Goal: Task Accomplishment & Management: Manage account settings

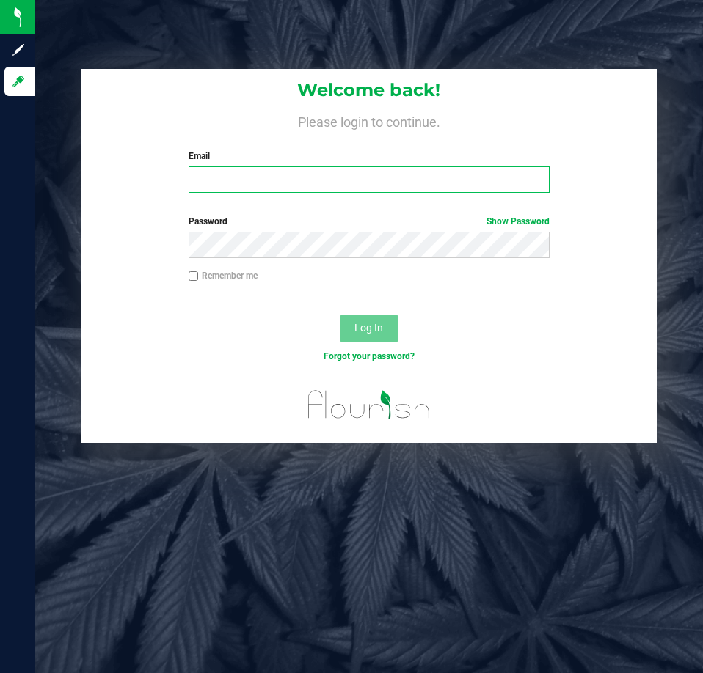
click at [234, 173] on input "Email" at bounding box center [369, 180] width 361 height 26
type input "[EMAIL_ADDRESS][DOMAIN_NAME]"
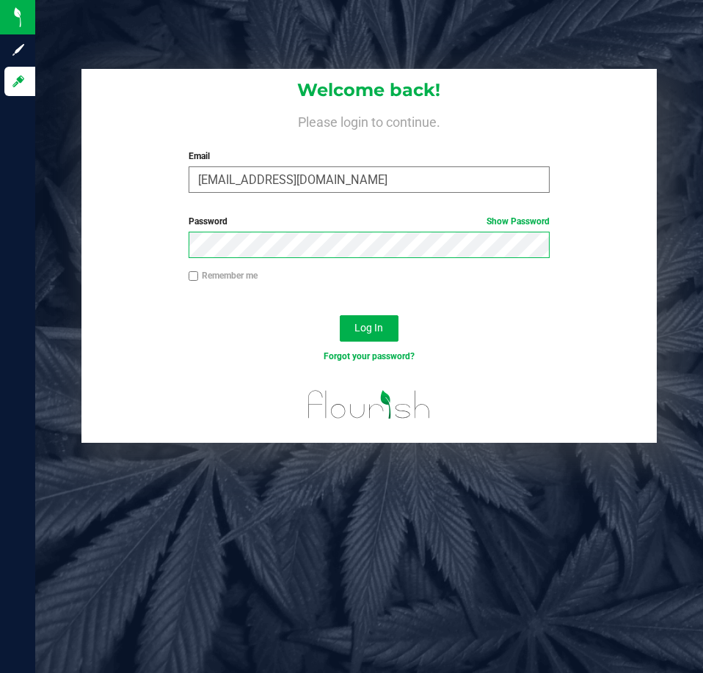
click at [340, 315] on button "Log In" at bounding box center [369, 328] width 59 height 26
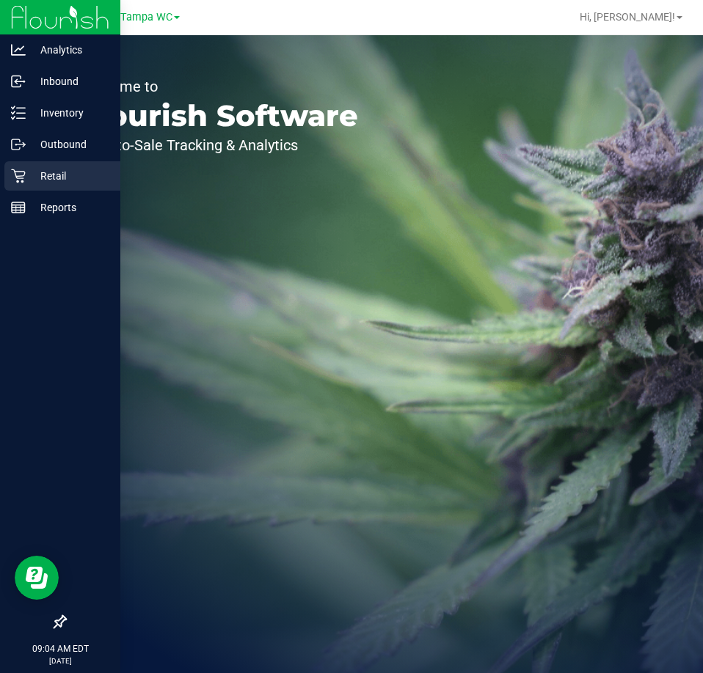
click at [19, 169] on icon at bounding box center [18, 176] width 15 height 15
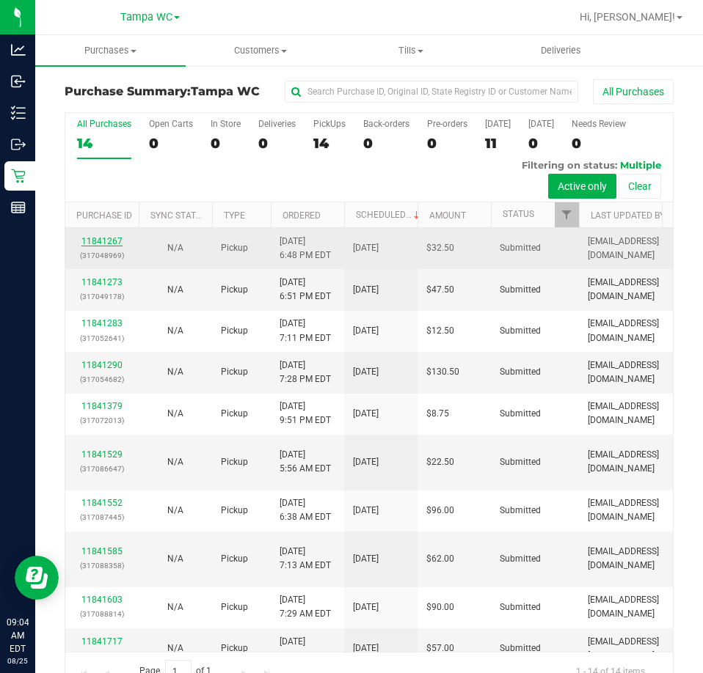
click at [108, 238] on link "11841267" at bounding box center [101, 241] width 41 height 10
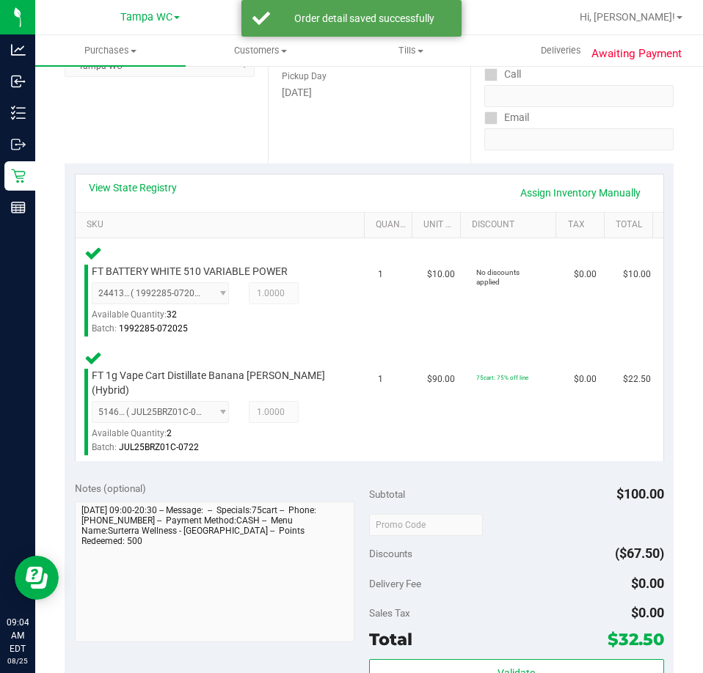
scroll to position [514, 0]
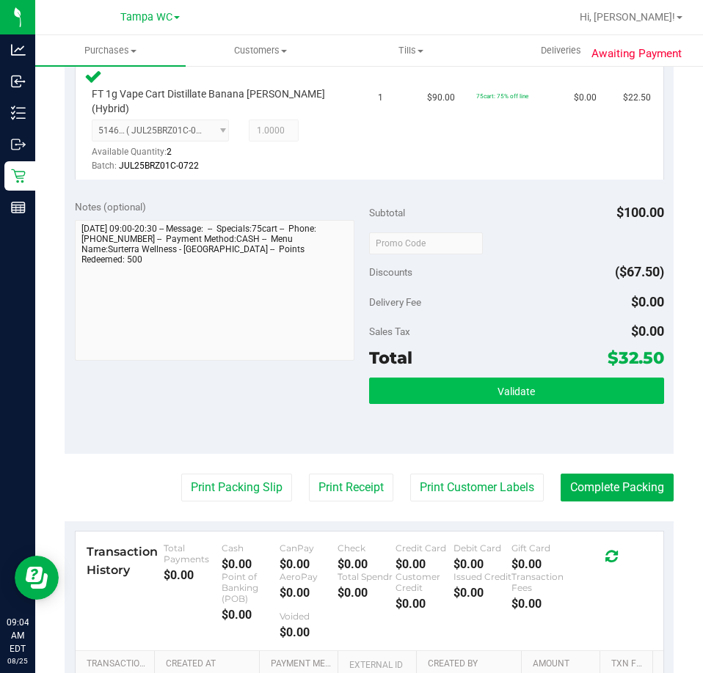
drag, startPoint x: 525, startPoint y: 346, endPoint x: 526, endPoint y: 368, distance: 22.0
click at [527, 348] on div "Total $32.50" at bounding box center [516, 358] width 295 height 26
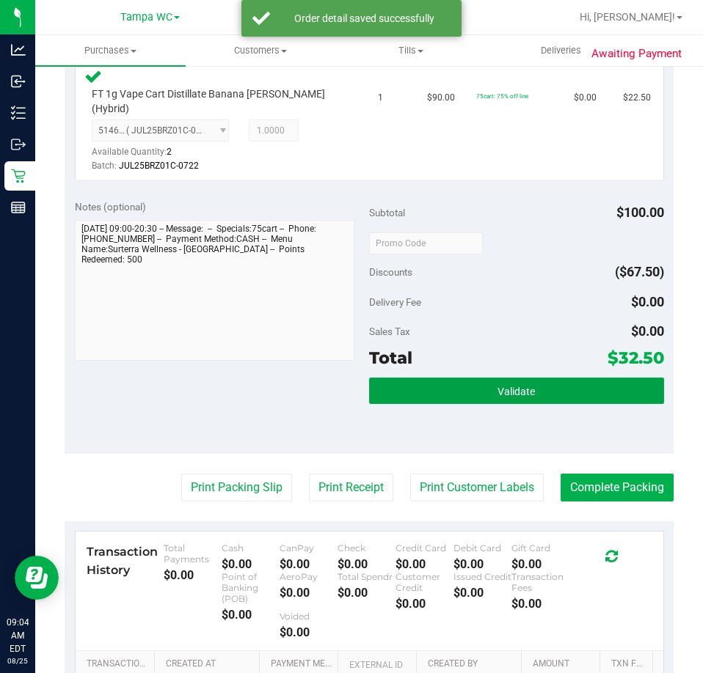
drag, startPoint x: 526, startPoint y: 368, endPoint x: 526, endPoint y: 352, distance: 16.1
click at [526, 378] on button "Validate" at bounding box center [516, 391] width 295 height 26
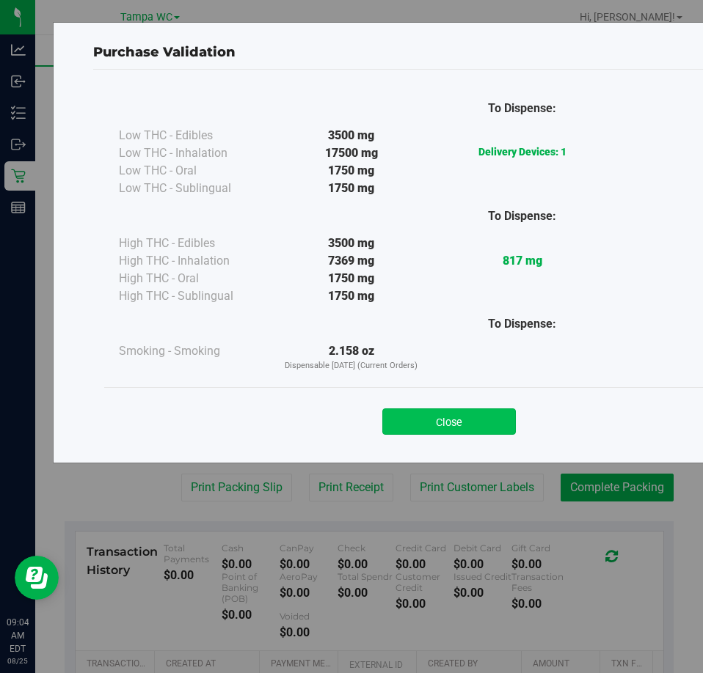
click at [439, 425] on button "Close" at bounding box center [449, 422] width 134 height 26
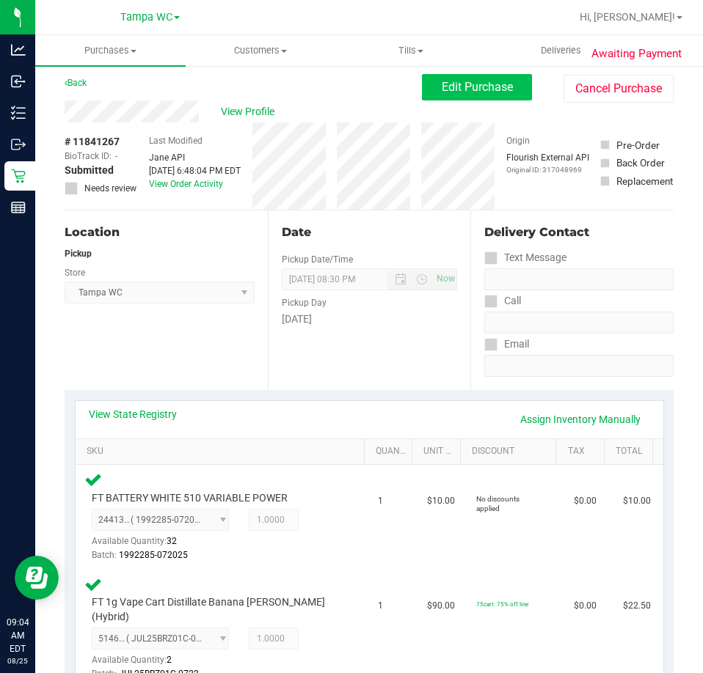
scroll to position [0, 0]
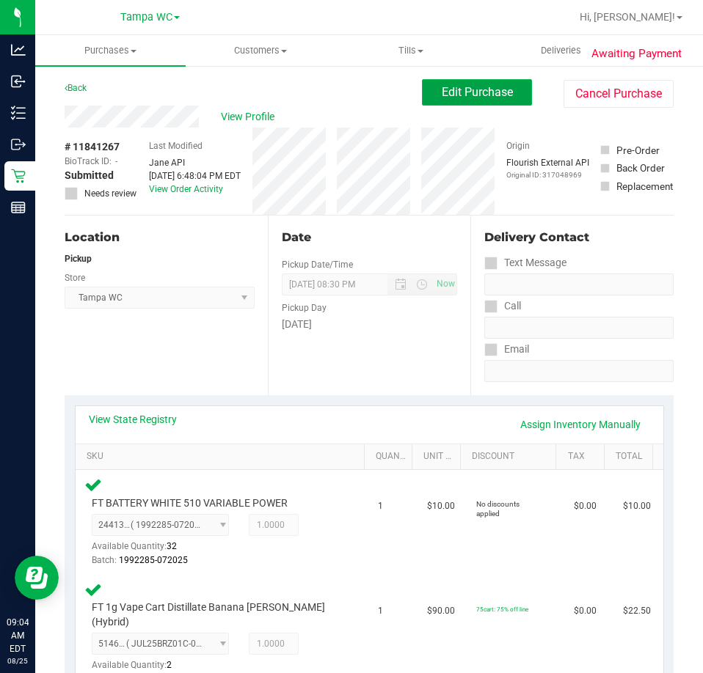
click at [458, 99] on button "Edit Purchase" at bounding box center [477, 92] width 110 height 26
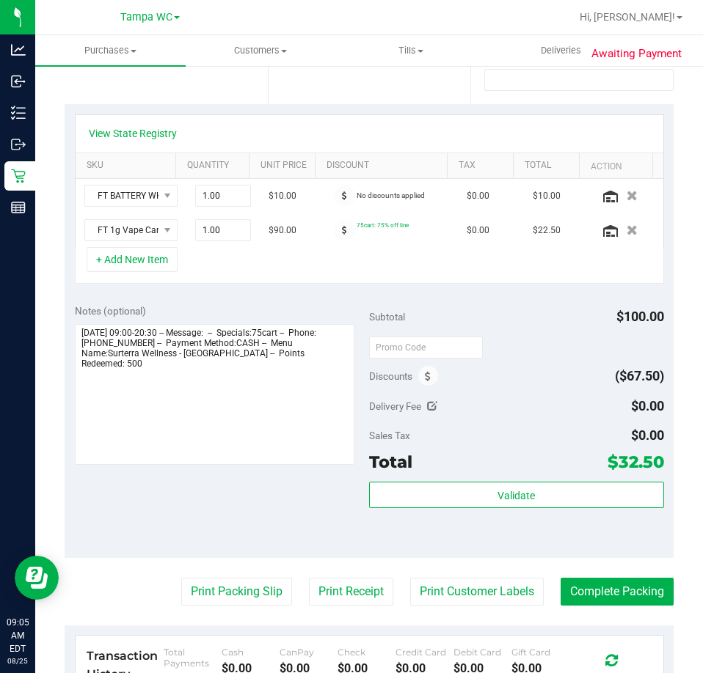
scroll to position [440, 0]
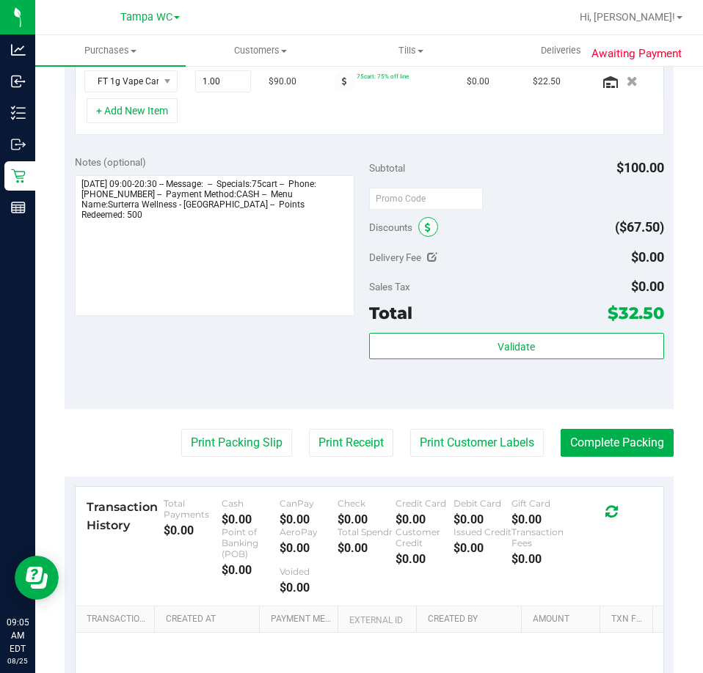
click at [425, 227] on icon at bounding box center [428, 228] width 6 height 10
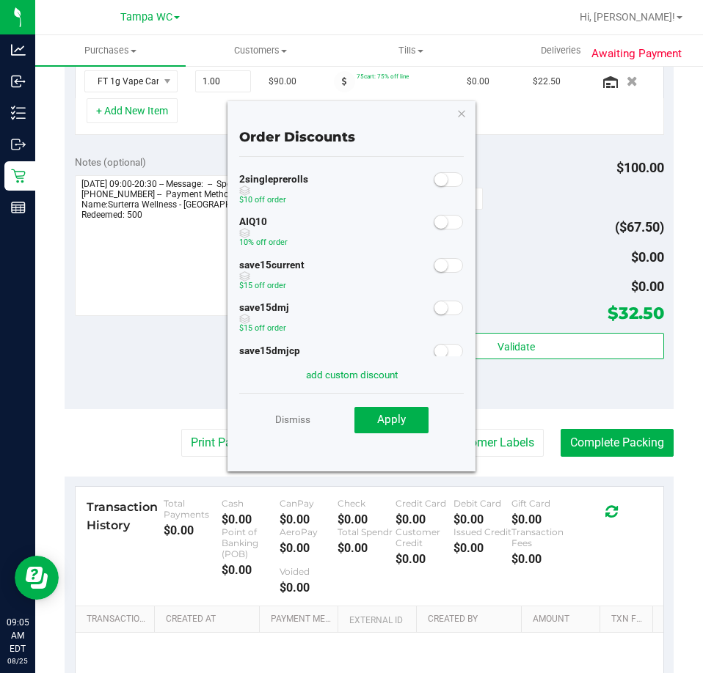
click at [434, 223] on small at bounding box center [440, 222] width 13 height 13
click at [409, 447] on div "Order Discounts 2singleprerolls $10 off order AIQ10 10% off order save15current…" at bounding box center [351, 286] width 248 height 370
click at [407, 423] on button "Apply" at bounding box center [391, 420] width 74 height 26
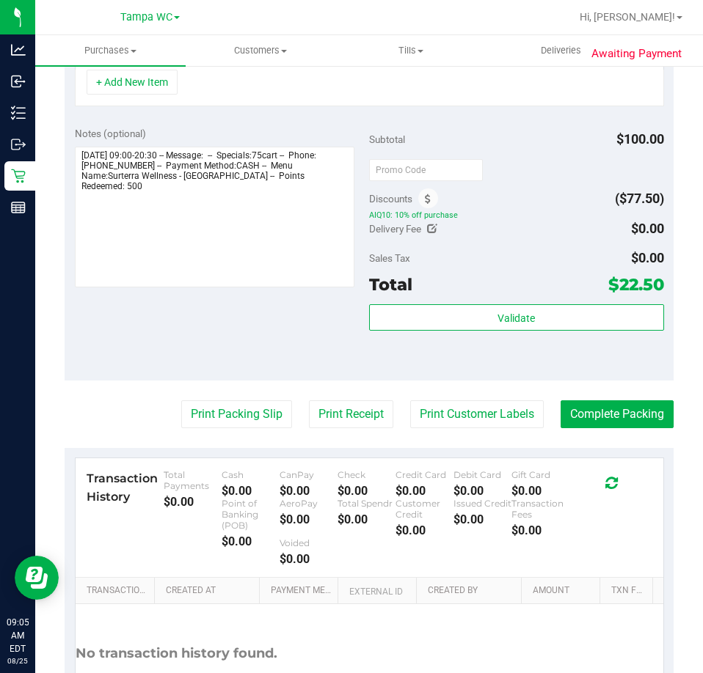
scroll to position [587, 0]
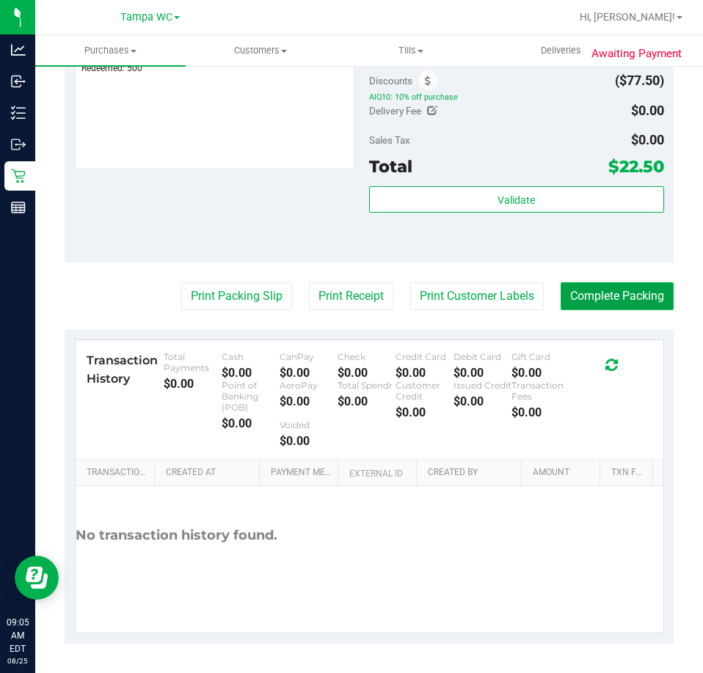
click at [636, 290] on button "Complete Packing" at bounding box center [616, 296] width 113 height 28
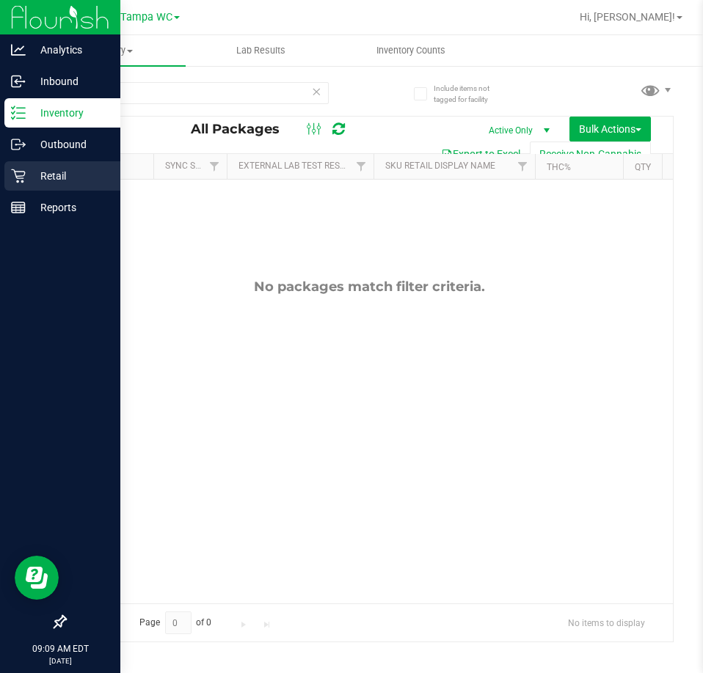
click at [14, 175] on icon at bounding box center [18, 176] width 15 height 15
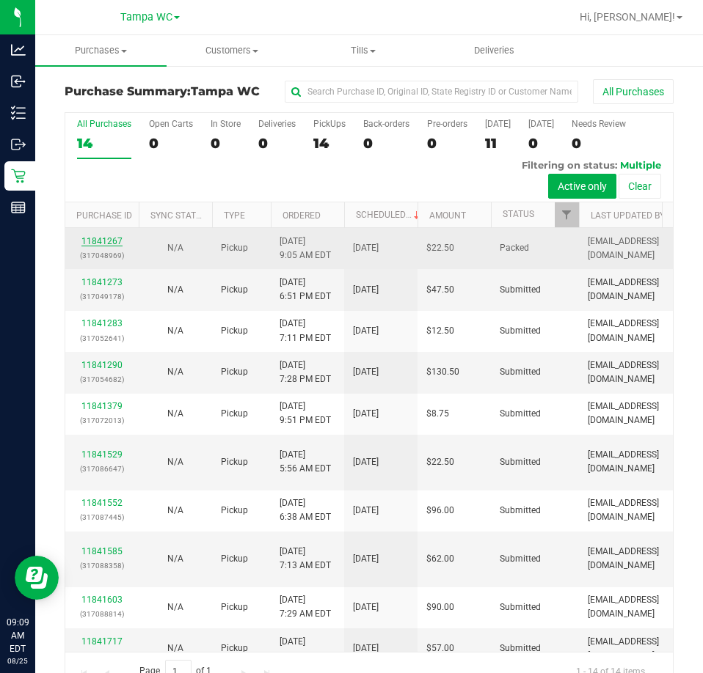
click at [101, 236] on link "11841267" at bounding box center [101, 241] width 41 height 10
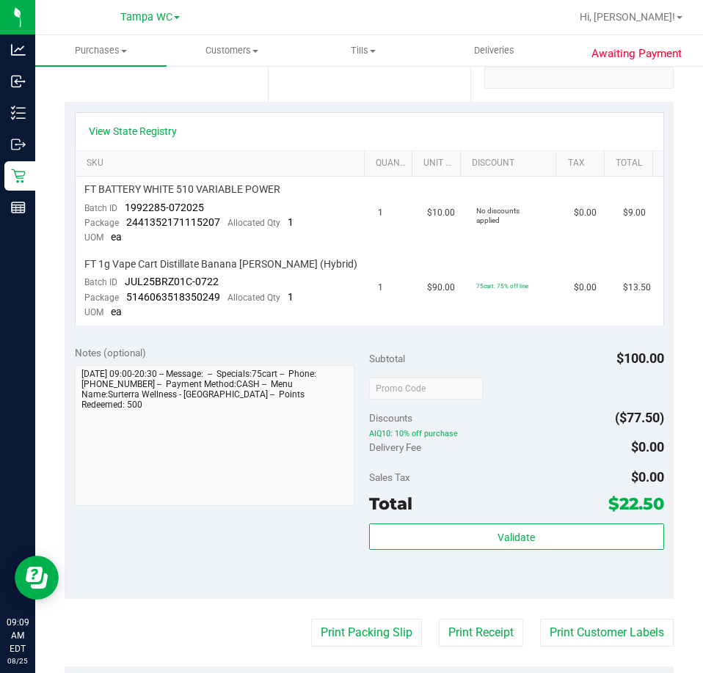
scroll to position [587, 0]
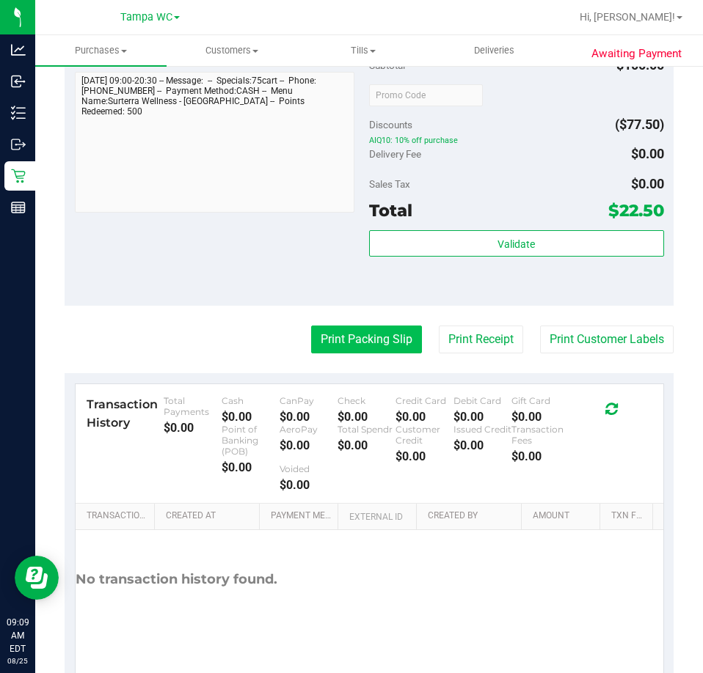
click at [337, 345] on button "Print Packing Slip" at bounding box center [366, 340] width 111 height 28
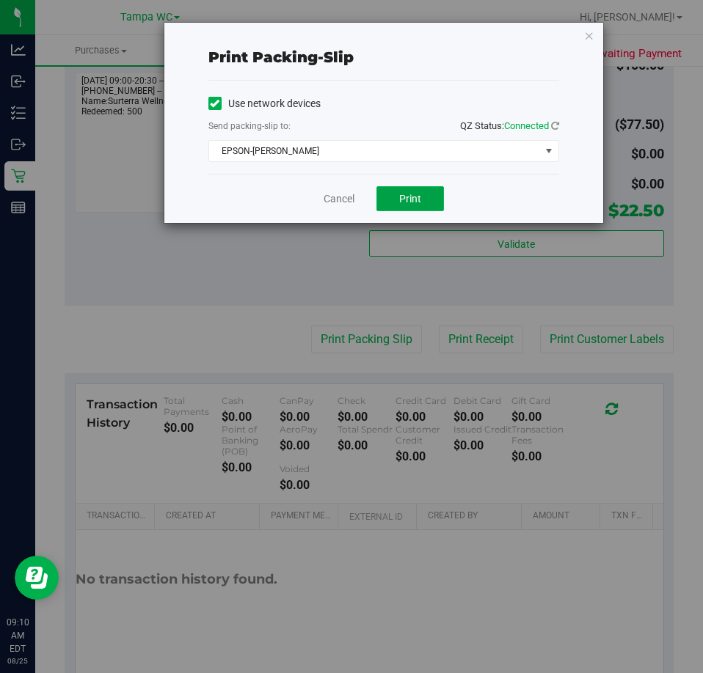
click at [385, 207] on button "Print" at bounding box center [409, 198] width 67 height 25
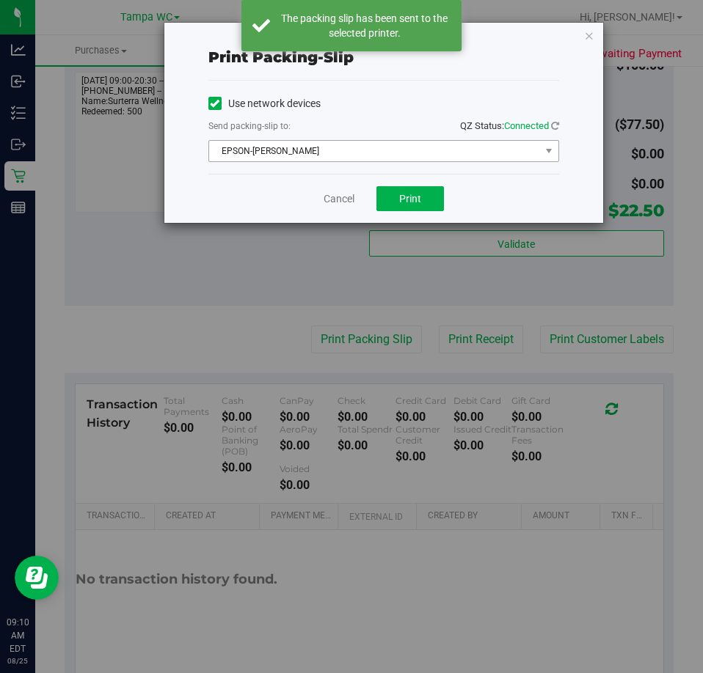
click at [457, 158] on span "EPSON-[PERSON_NAME]" at bounding box center [374, 151] width 331 height 21
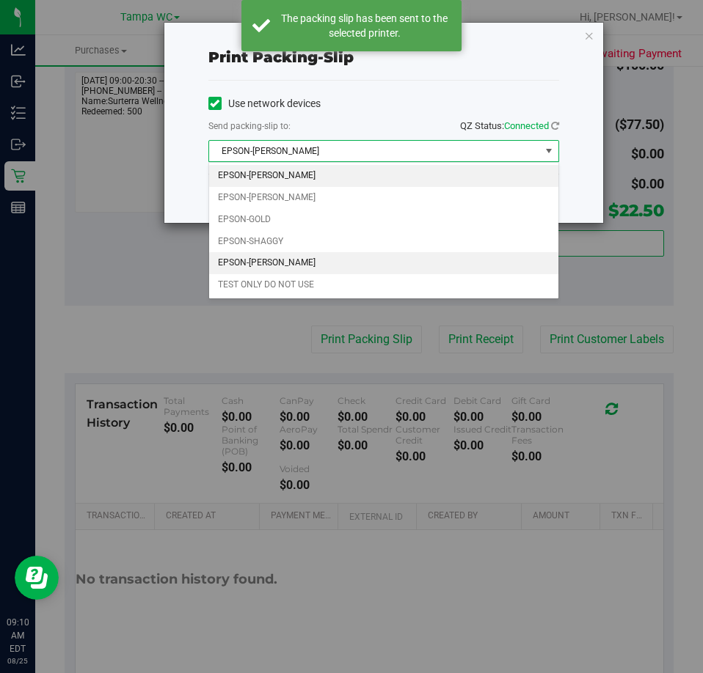
click at [252, 265] on li "EPSON-[PERSON_NAME]" at bounding box center [383, 263] width 349 height 22
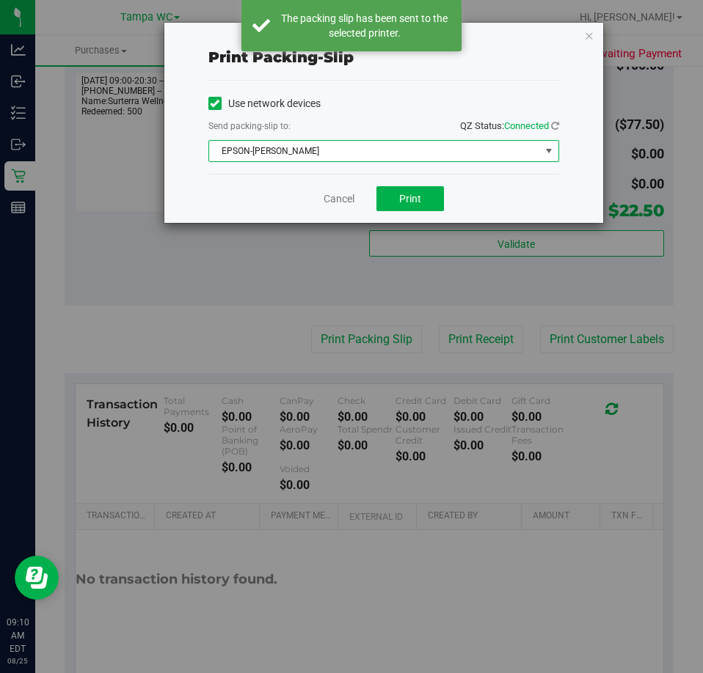
click at [447, 191] on div "Cancel Print" at bounding box center [383, 198] width 351 height 49
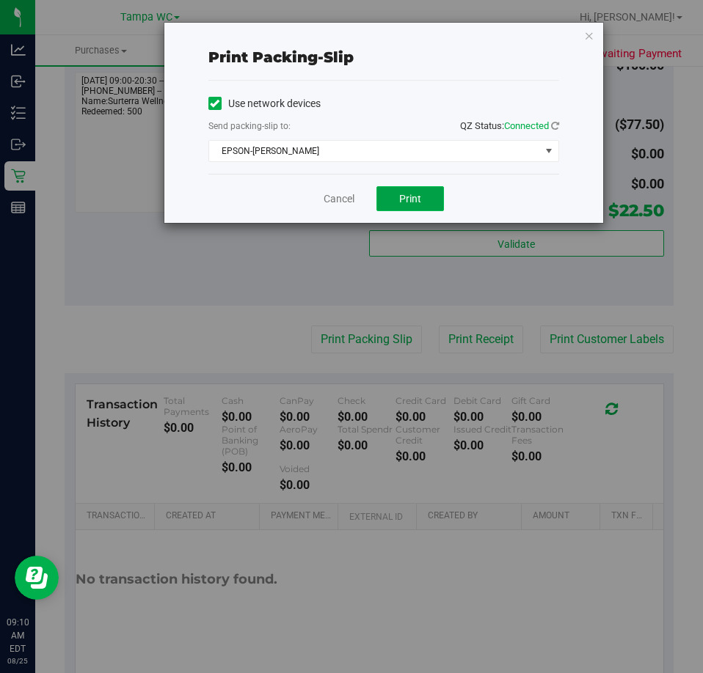
click at [434, 201] on button "Print" at bounding box center [409, 198] width 67 height 25
click at [329, 200] on link "Cancel" at bounding box center [339, 198] width 31 height 15
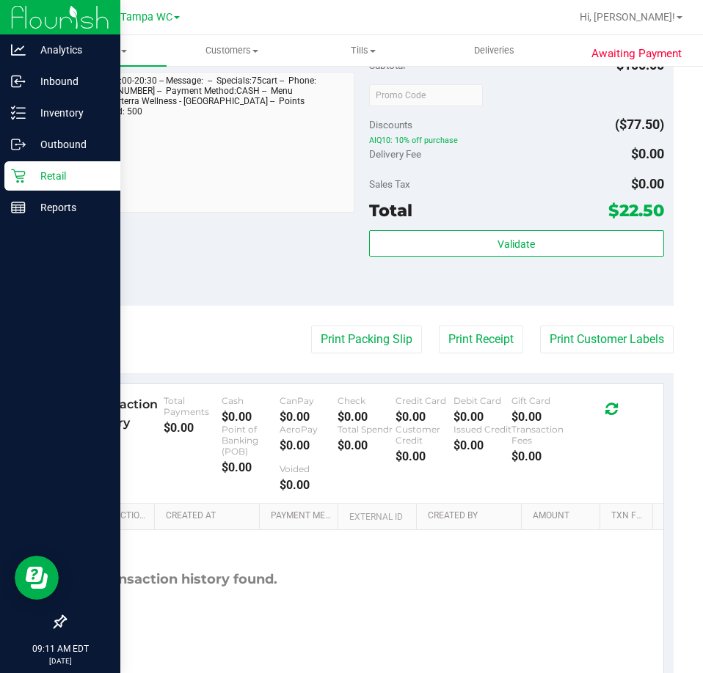
click at [21, 174] on icon at bounding box center [18, 176] width 15 height 15
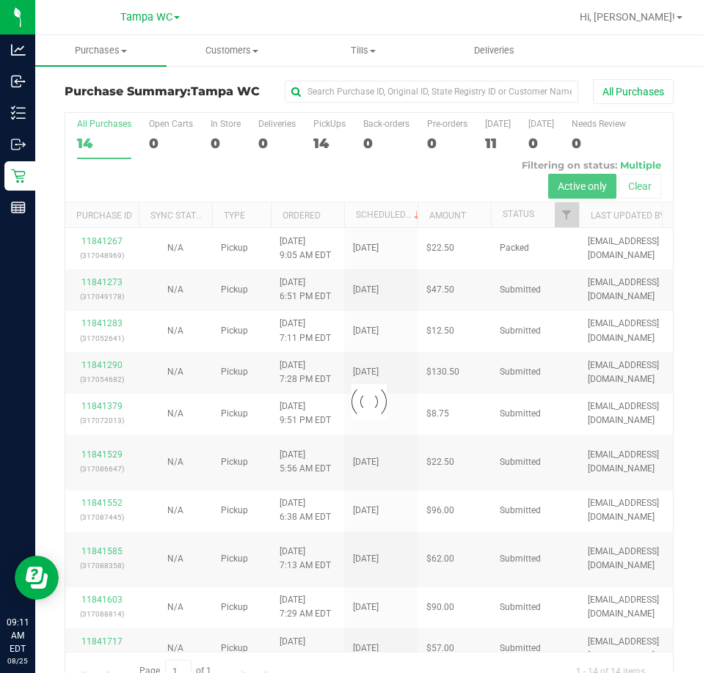
click at [212, 290] on div at bounding box center [368, 401] width 607 height 577
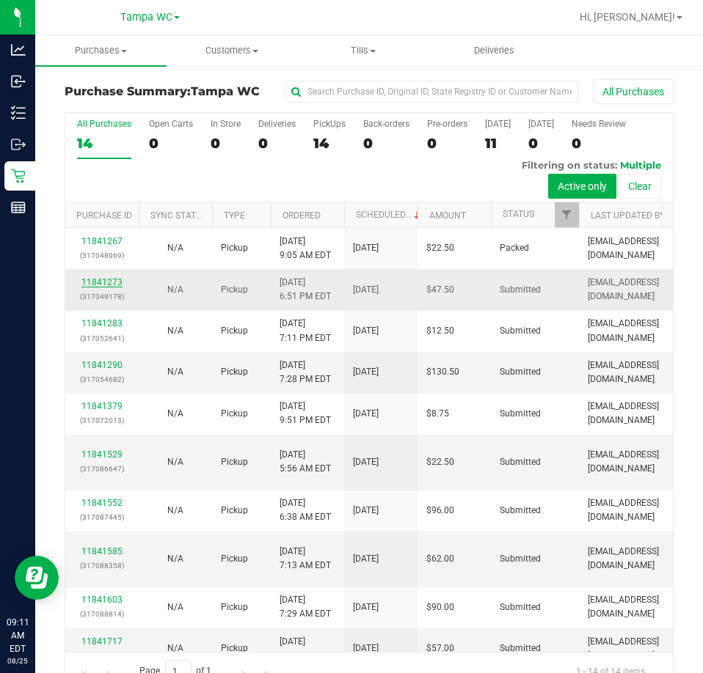
click at [103, 282] on link "11841273" at bounding box center [101, 282] width 41 height 10
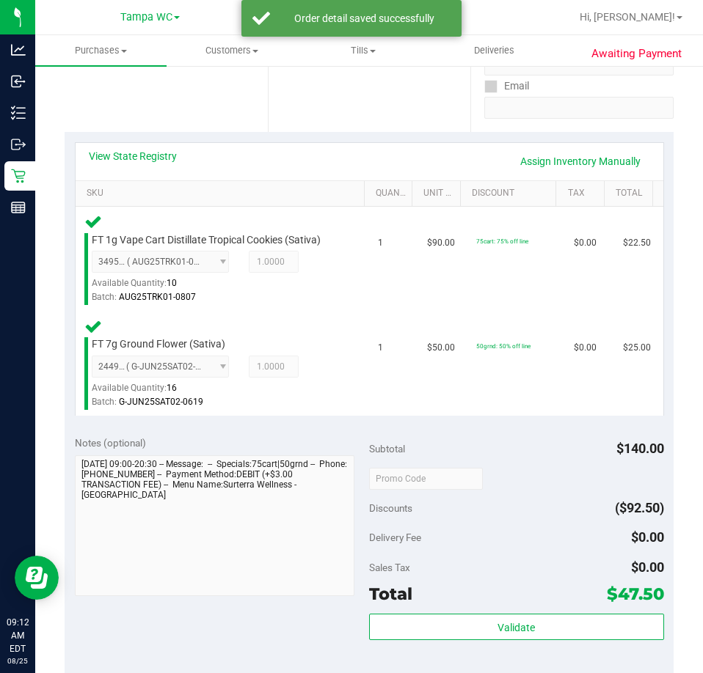
scroll to position [293, 0]
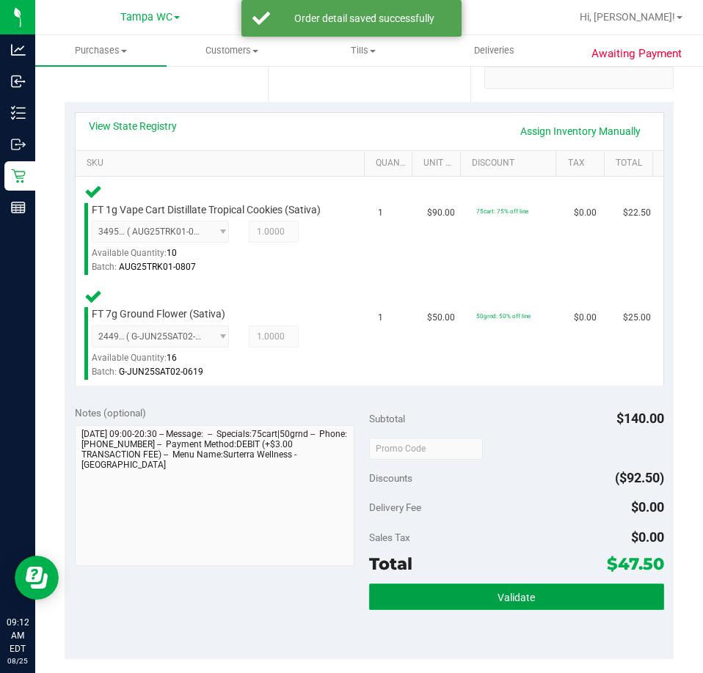
click at [477, 592] on button "Validate" at bounding box center [516, 597] width 295 height 26
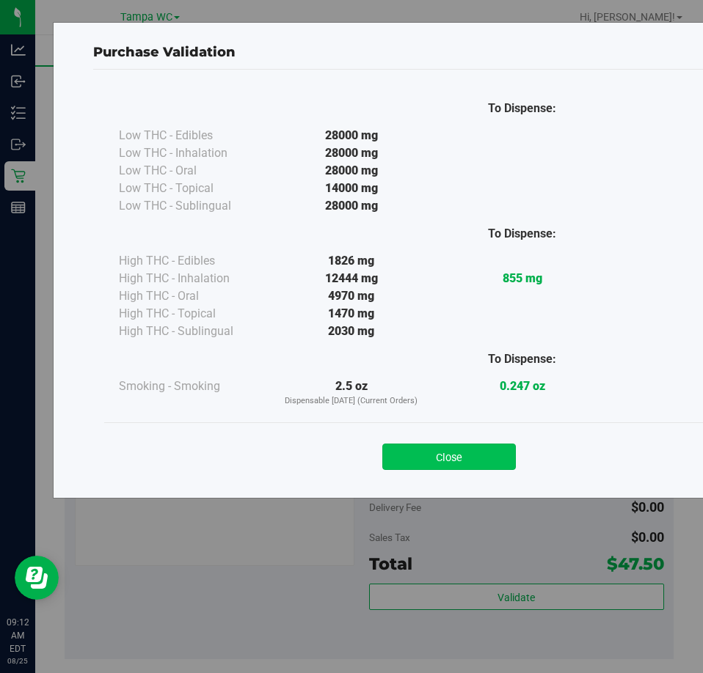
click at [414, 450] on button "Close" at bounding box center [449, 457] width 134 height 26
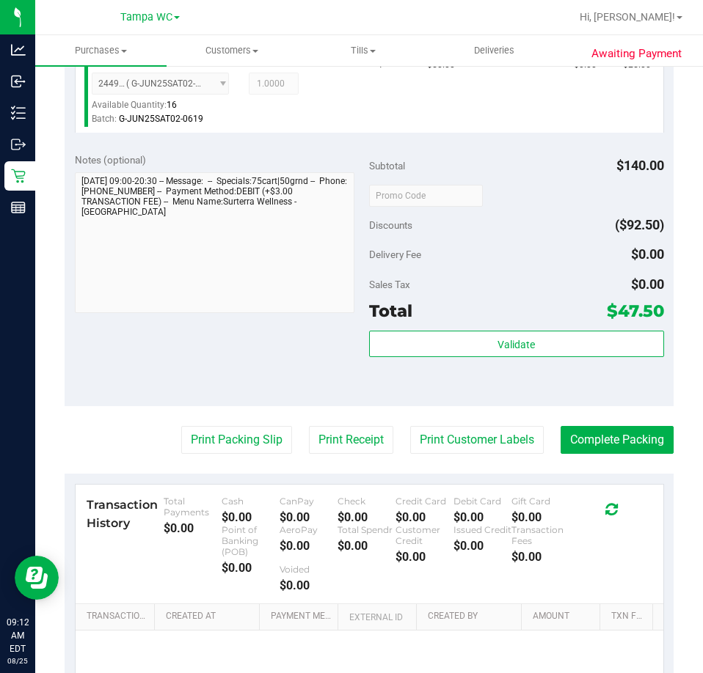
scroll to position [690, 0]
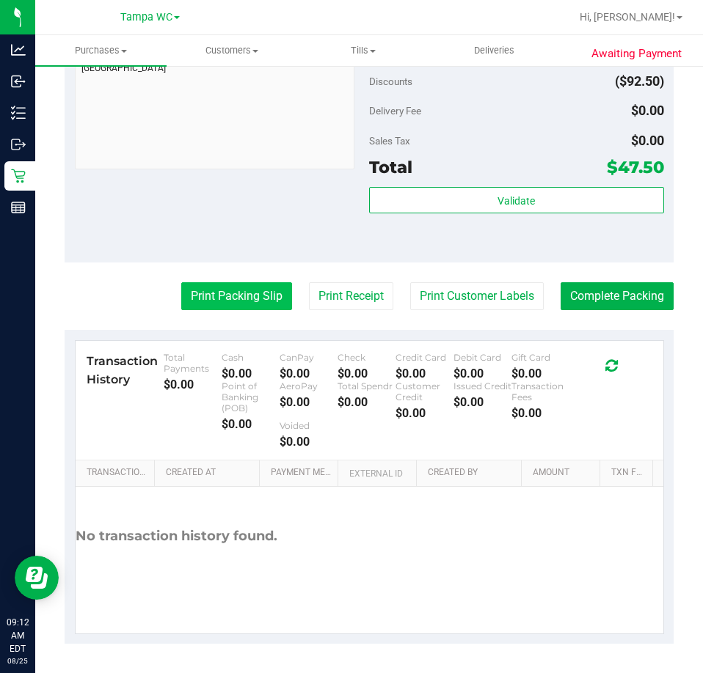
click at [231, 285] on button "Print Packing Slip" at bounding box center [236, 296] width 111 height 28
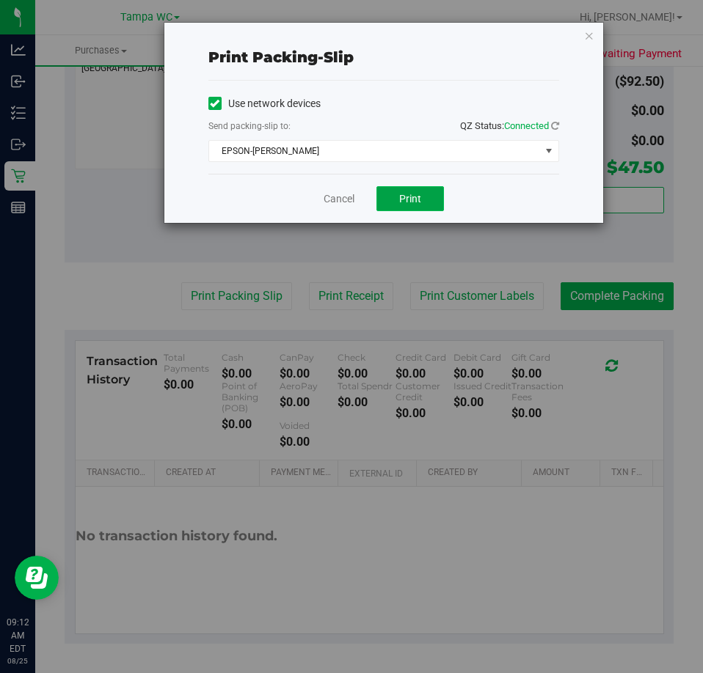
click at [393, 200] on button "Print" at bounding box center [409, 198] width 67 height 25
click at [352, 194] on link "Cancel" at bounding box center [339, 198] width 31 height 15
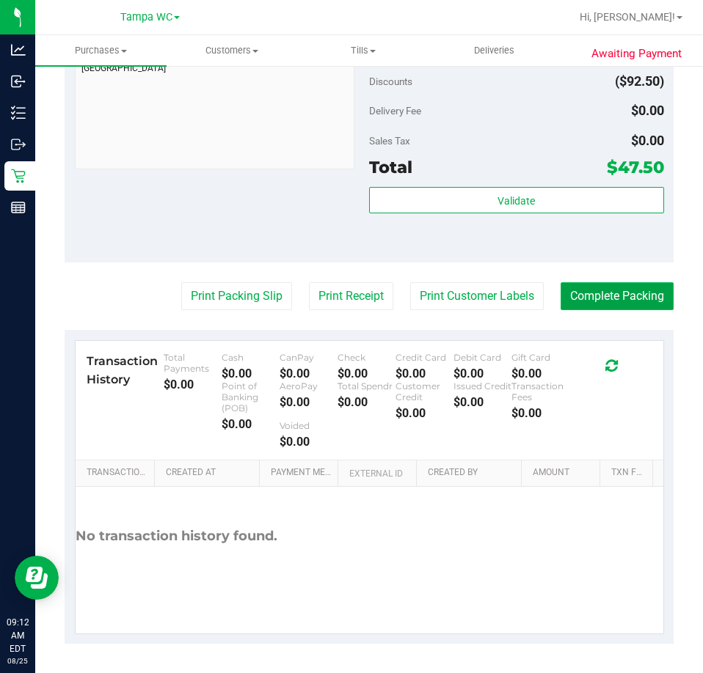
click at [616, 304] on button "Complete Packing" at bounding box center [616, 296] width 113 height 28
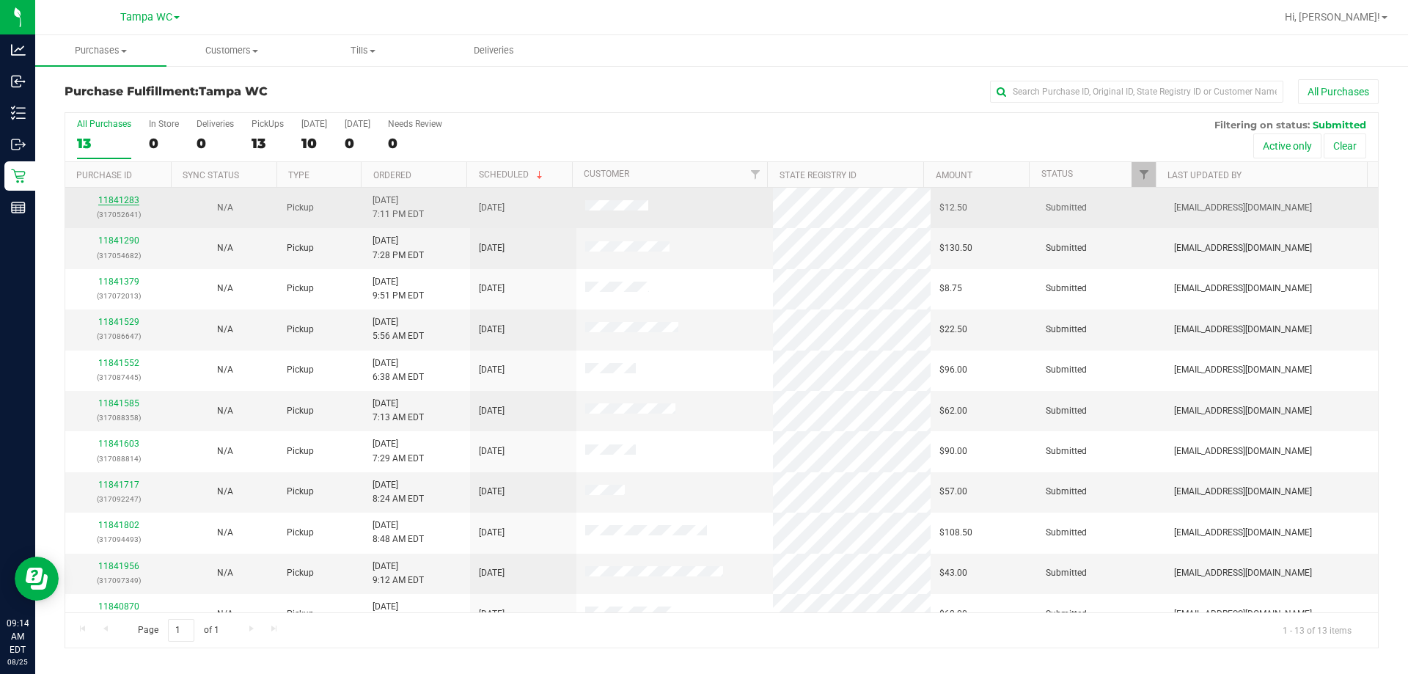
click at [109, 201] on link "11841283" at bounding box center [118, 200] width 41 height 10
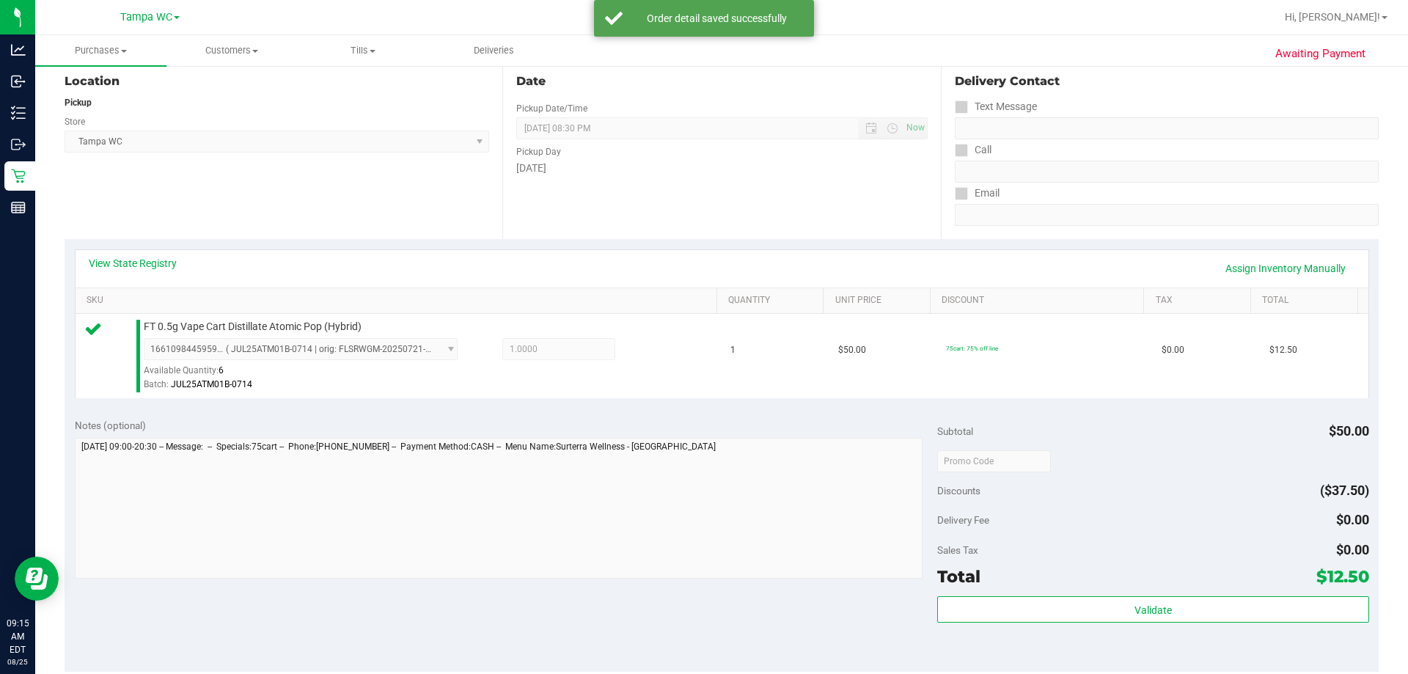
scroll to position [161, 0]
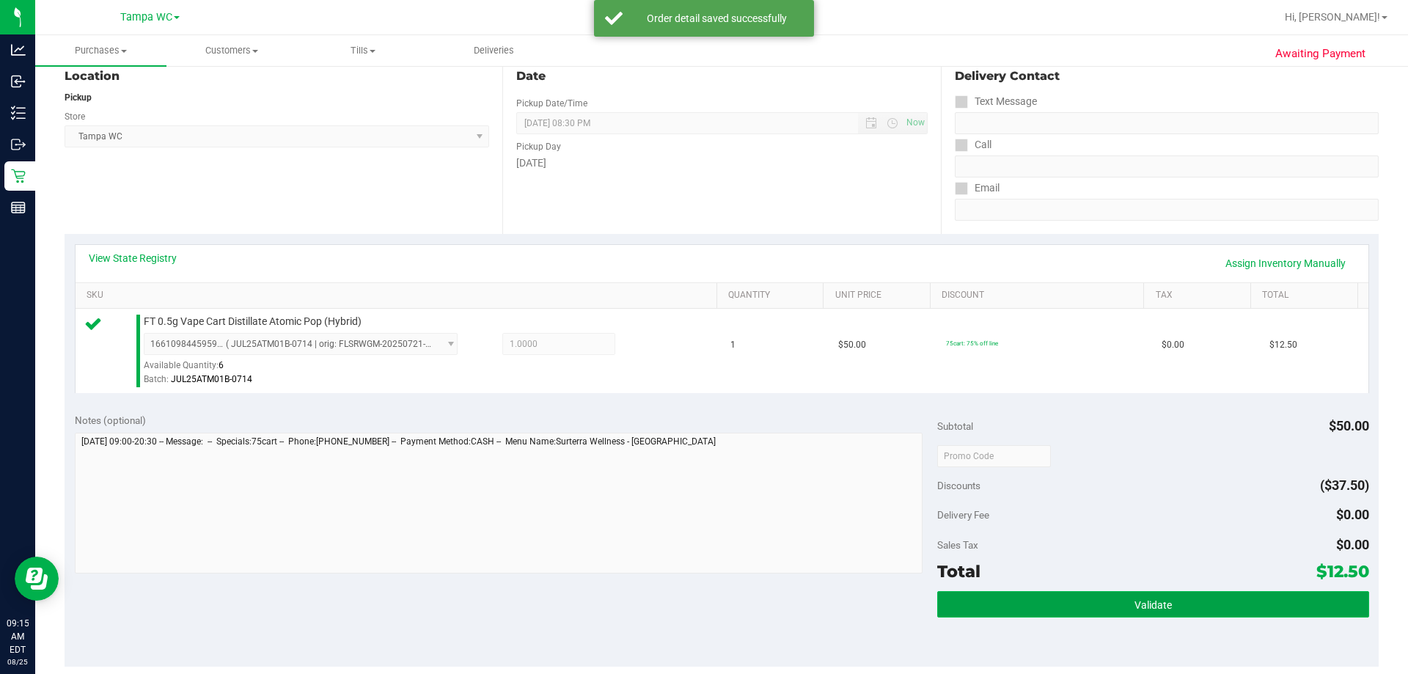
click at [702, 602] on button "Validate" at bounding box center [1153, 604] width 431 height 26
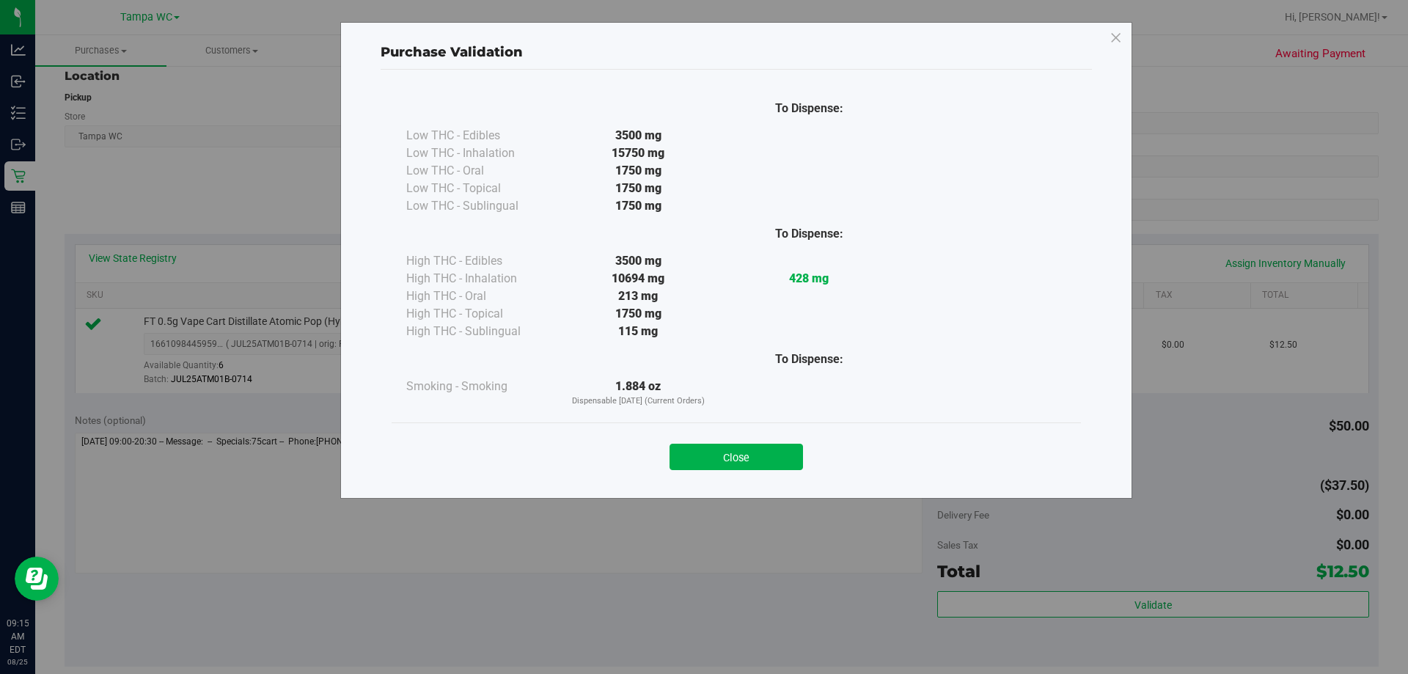
click at [702, 471] on div "Close" at bounding box center [737, 452] width 690 height 59
click at [702, 468] on button "Close" at bounding box center [737, 457] width 134 height 26
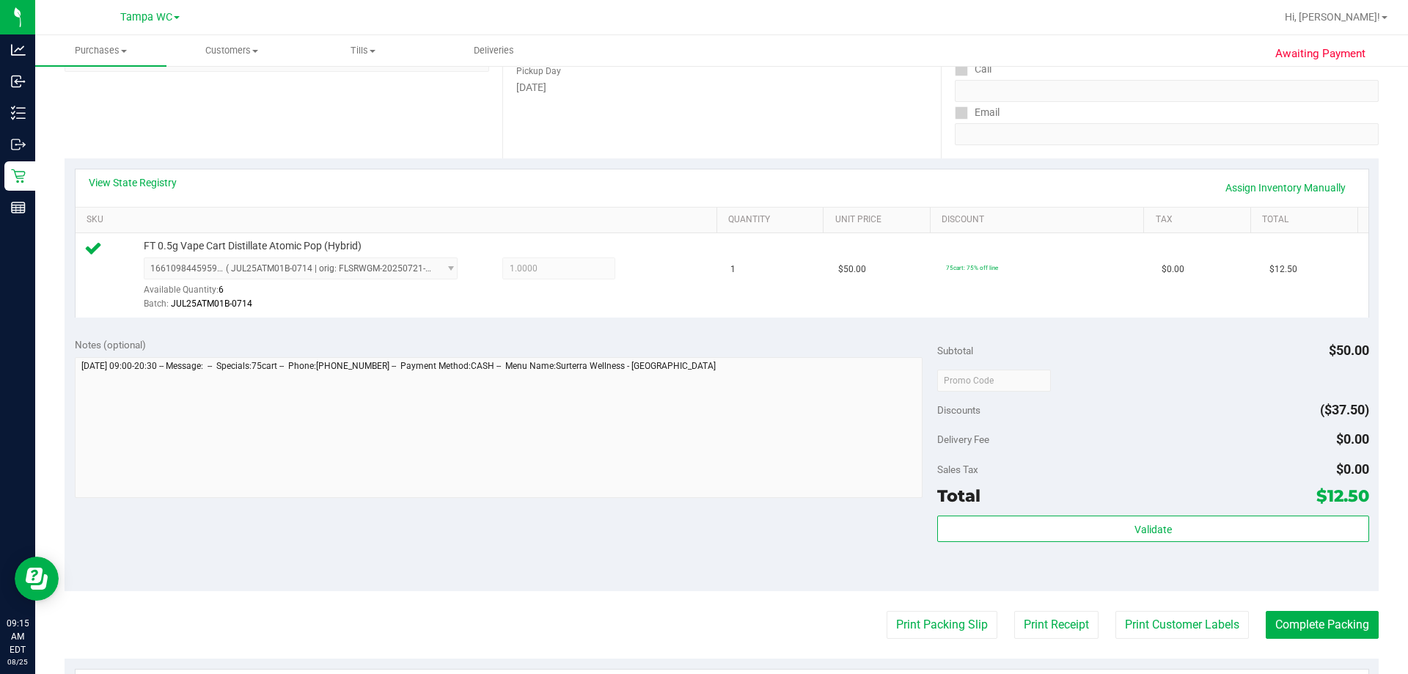
scroll to position [455, 0]
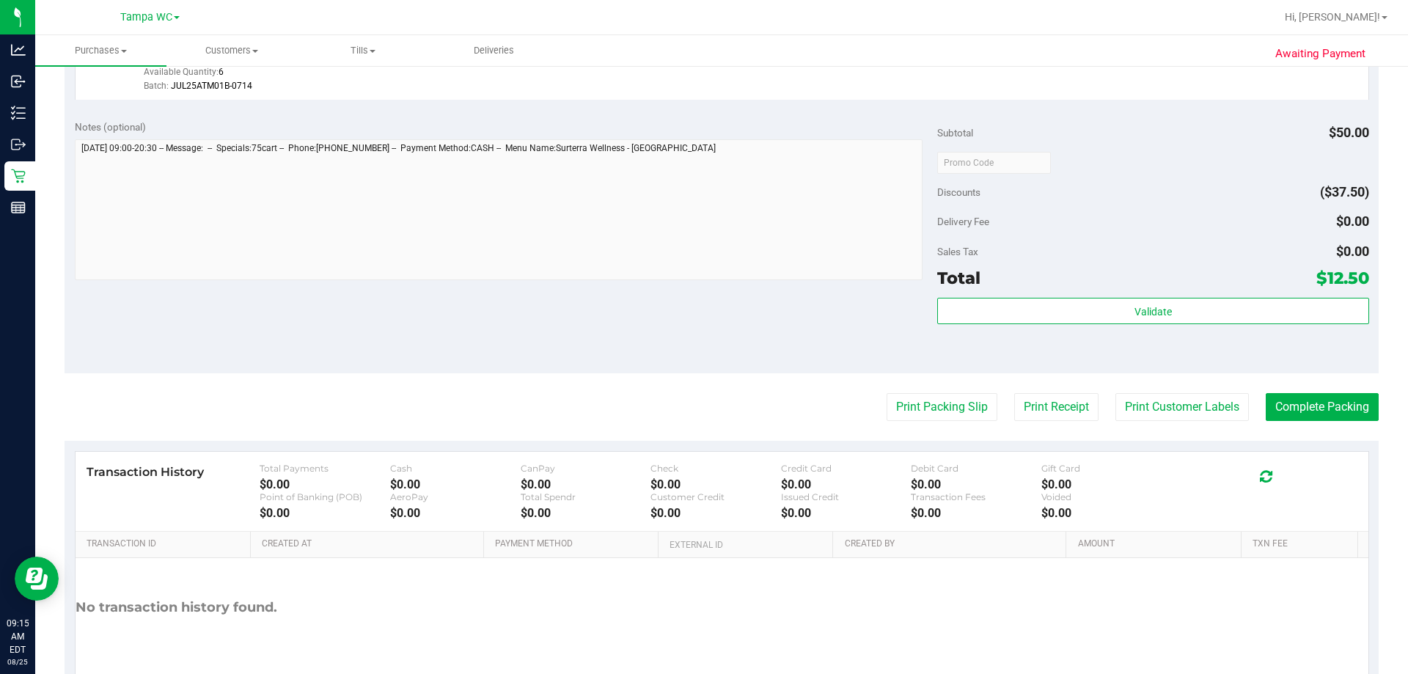
click at [702, 425] on purchase-details "Back Edit Purchase Cancel Purchase View Profile # 11841283 BioTrack ID: - Submi…" at bounding box center [722, 169] width 1315 height 1091
click at [702, 414] on button "Print Packing Slip" at bounding box center [942, 407] width 111 height 28
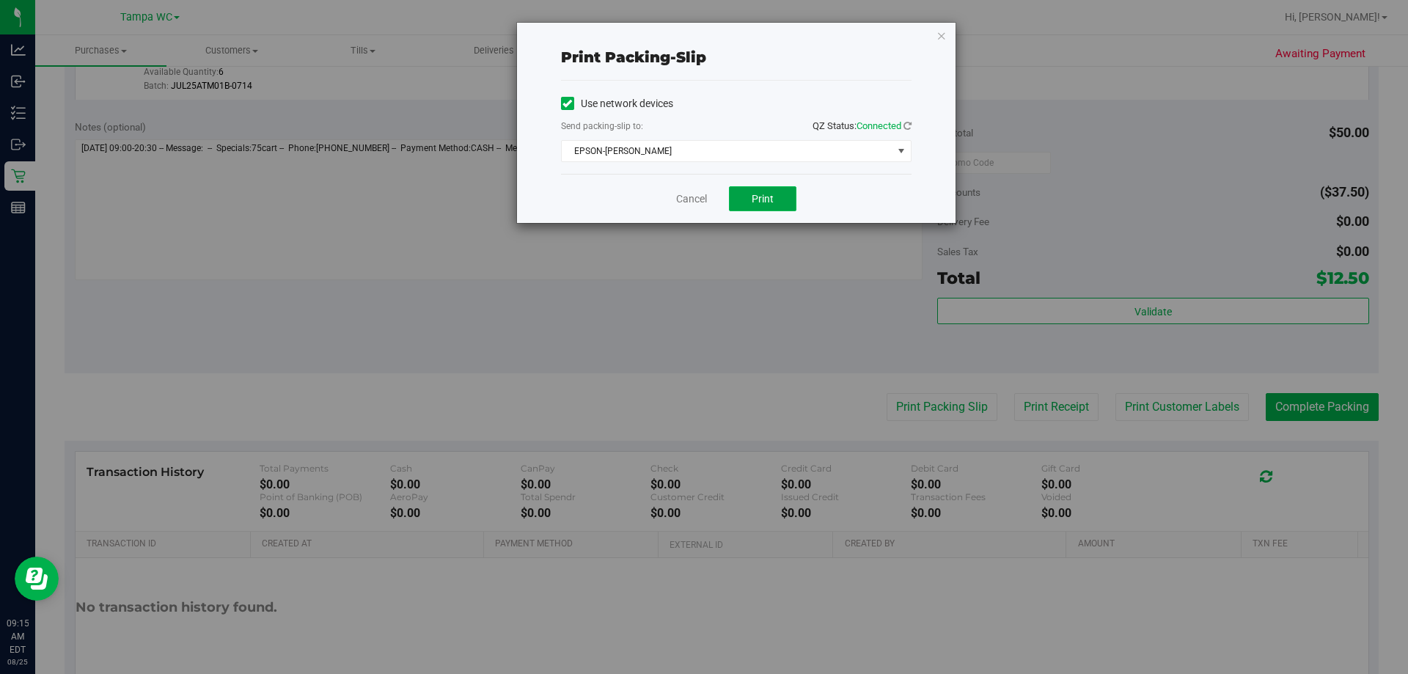
click at [702, 190] on button "Print" at bounding box center [762, 198] width 67 height 25
click at [687, 203] on link "Cancel" at bounding box center [691, 198] width 31 height 15
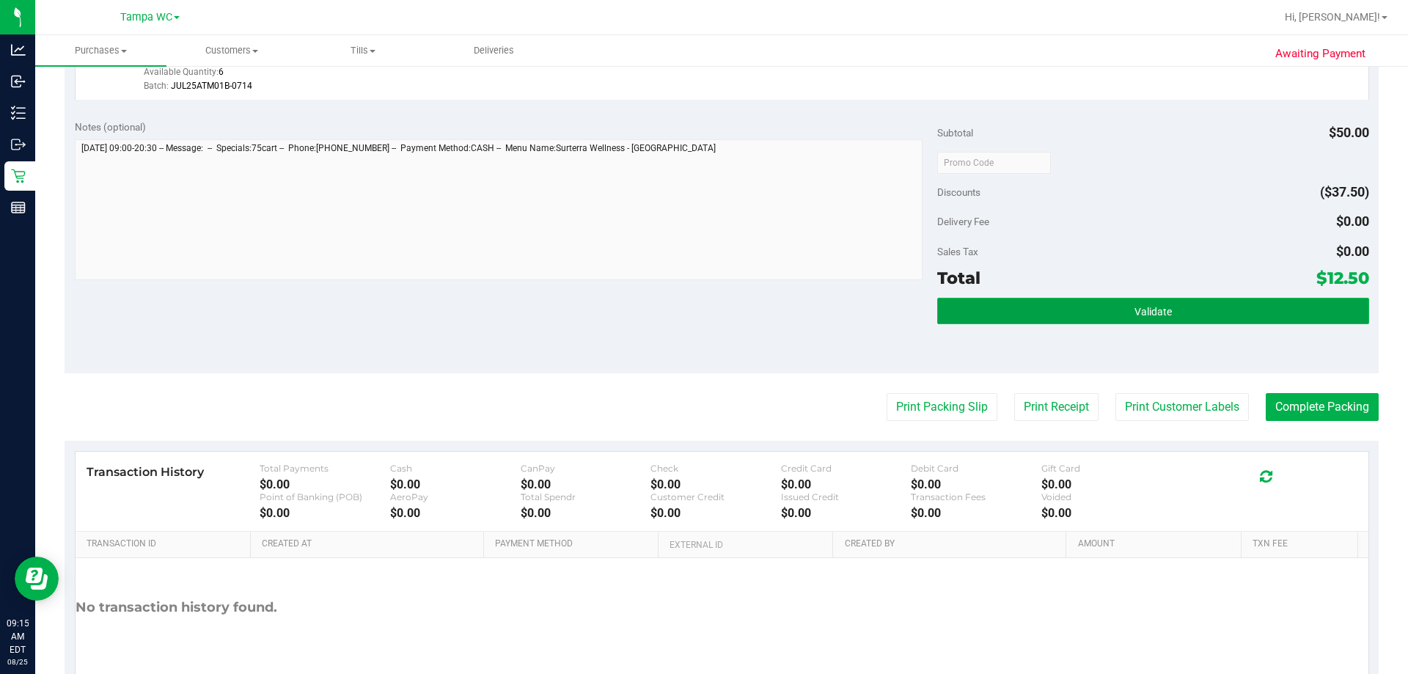
click at [702, 323] on button "Validate" at bounding box center [1153, 311] width 431 height 26
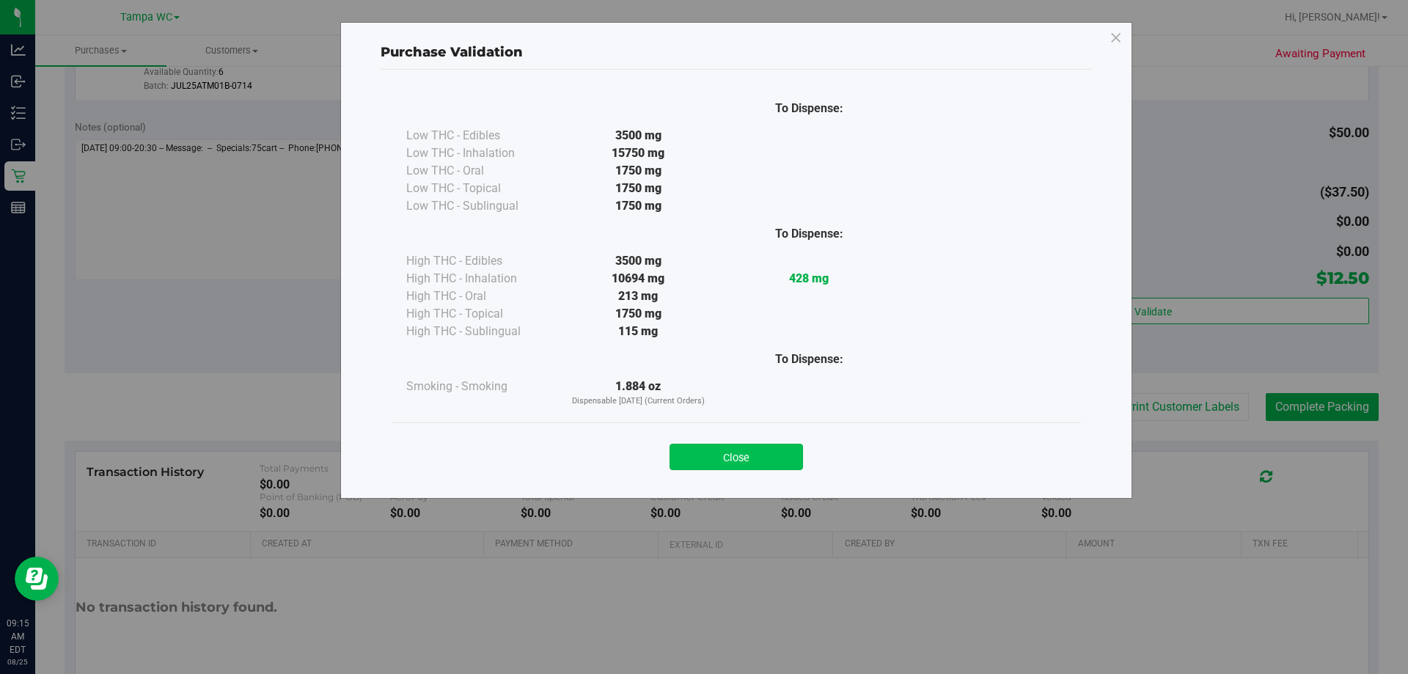
click at [702, 458] on button "Close" at bounding box center [737, 457] width 134 height 26
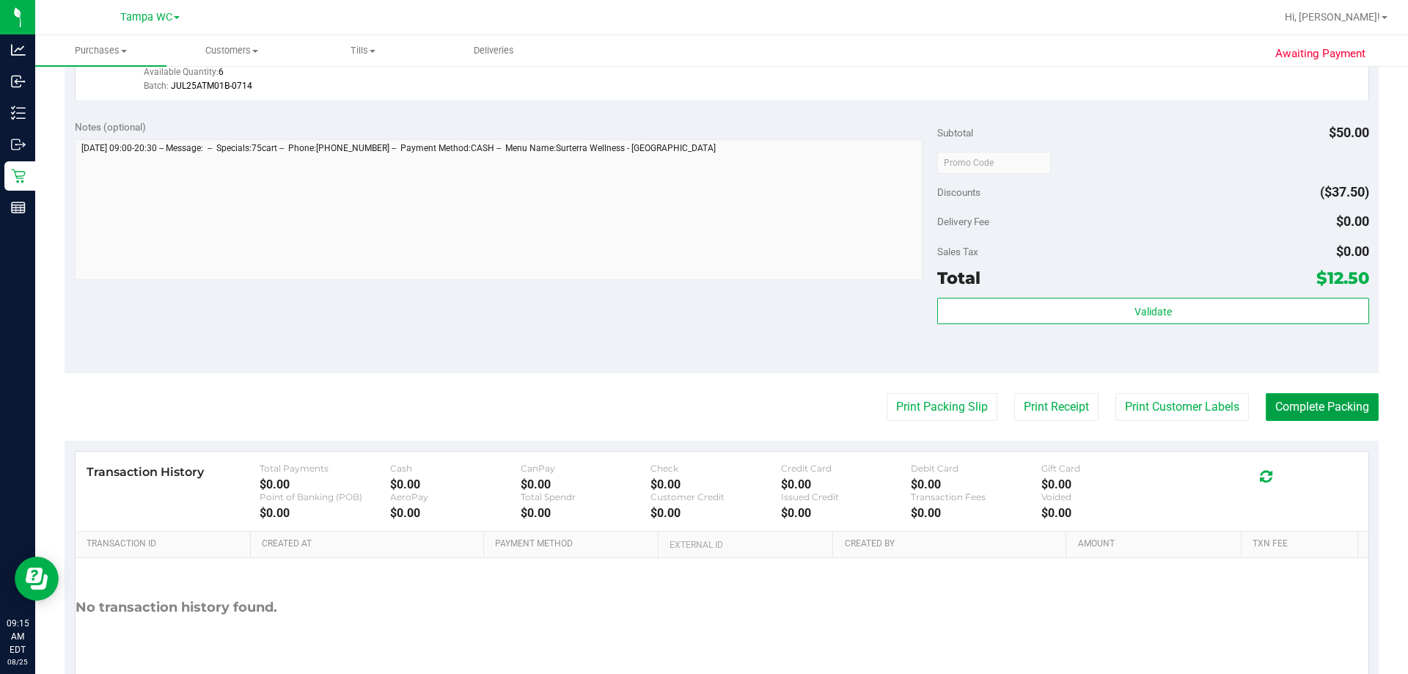
click at [702, 412] on button "Complete Packing" at bounding box center [1322, 407] width 113 height 28
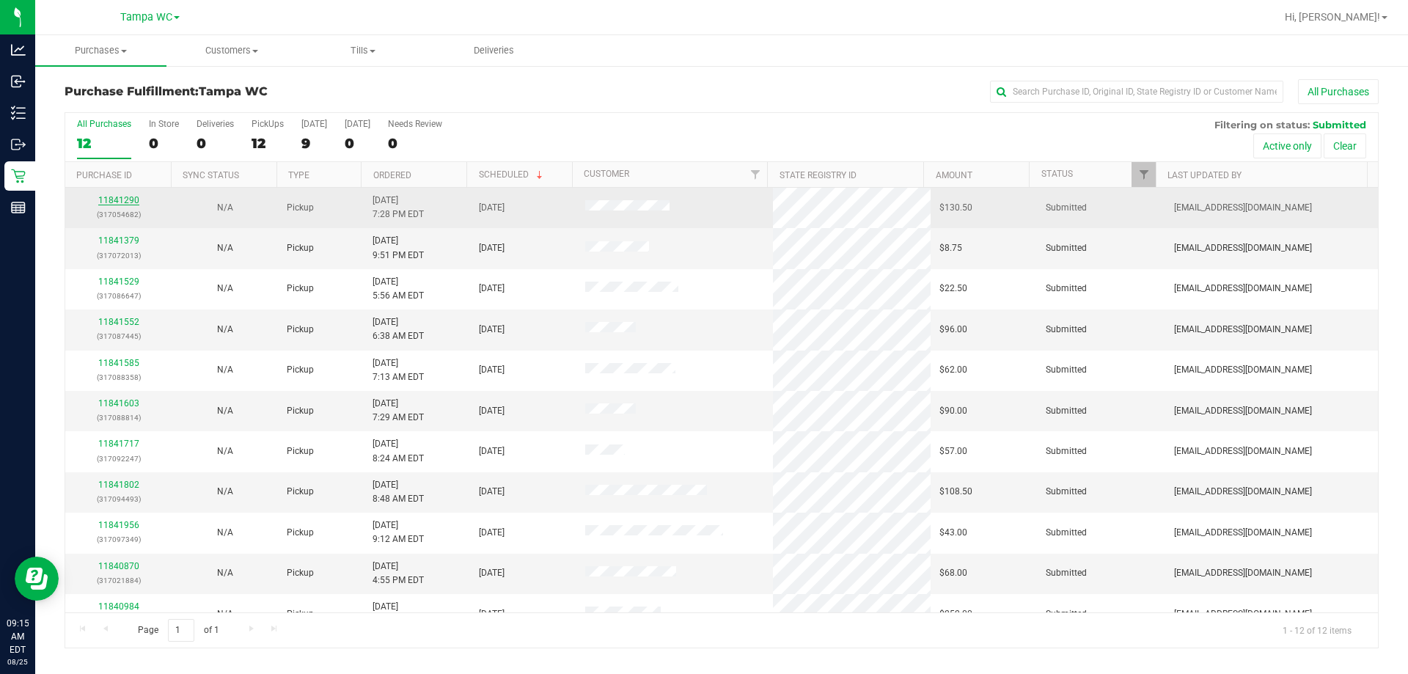
click at [134, 200] on link "11841290" at bounding box center [118, 200] width 41 height 10
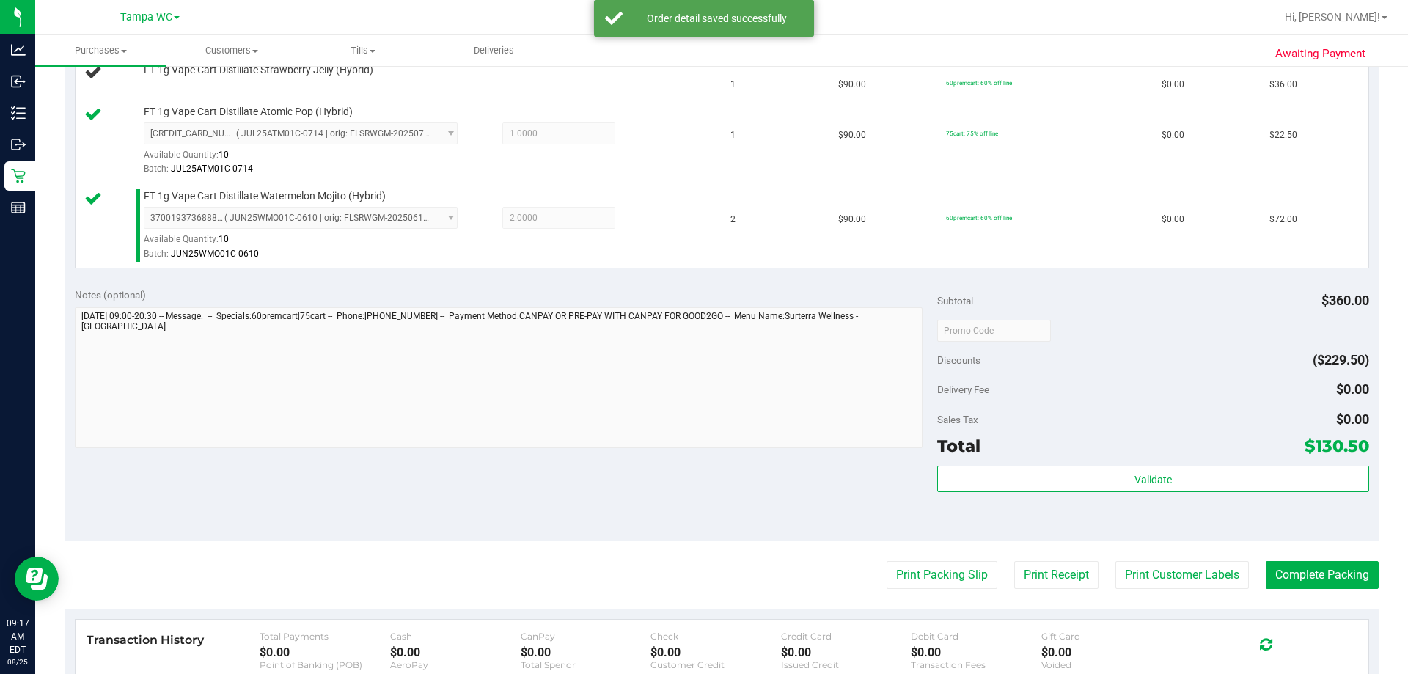
scroll to position [587, 0]
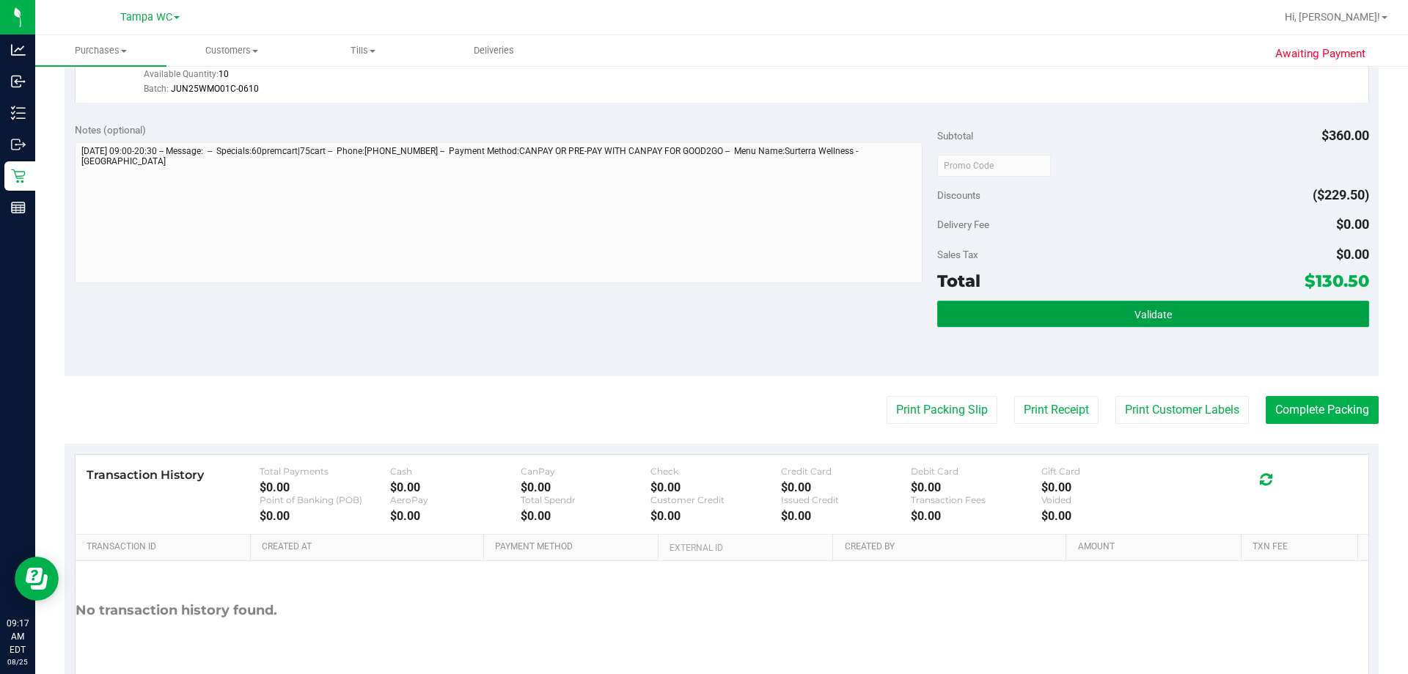
click at [702, 301] on button "Validate" at bounding box center [1153, 314] width 431 height 26
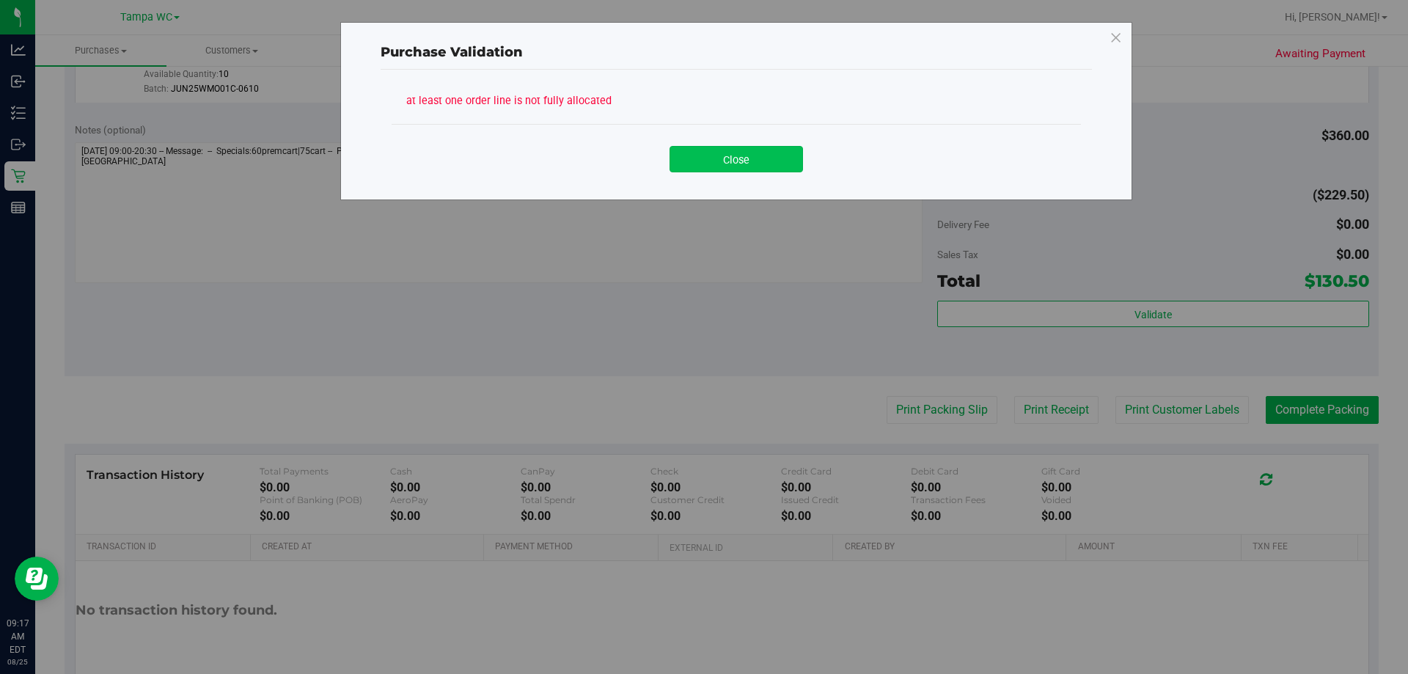
click at [702, 156] on button "Close" at bounding box center [737, 159] width 134 height 26
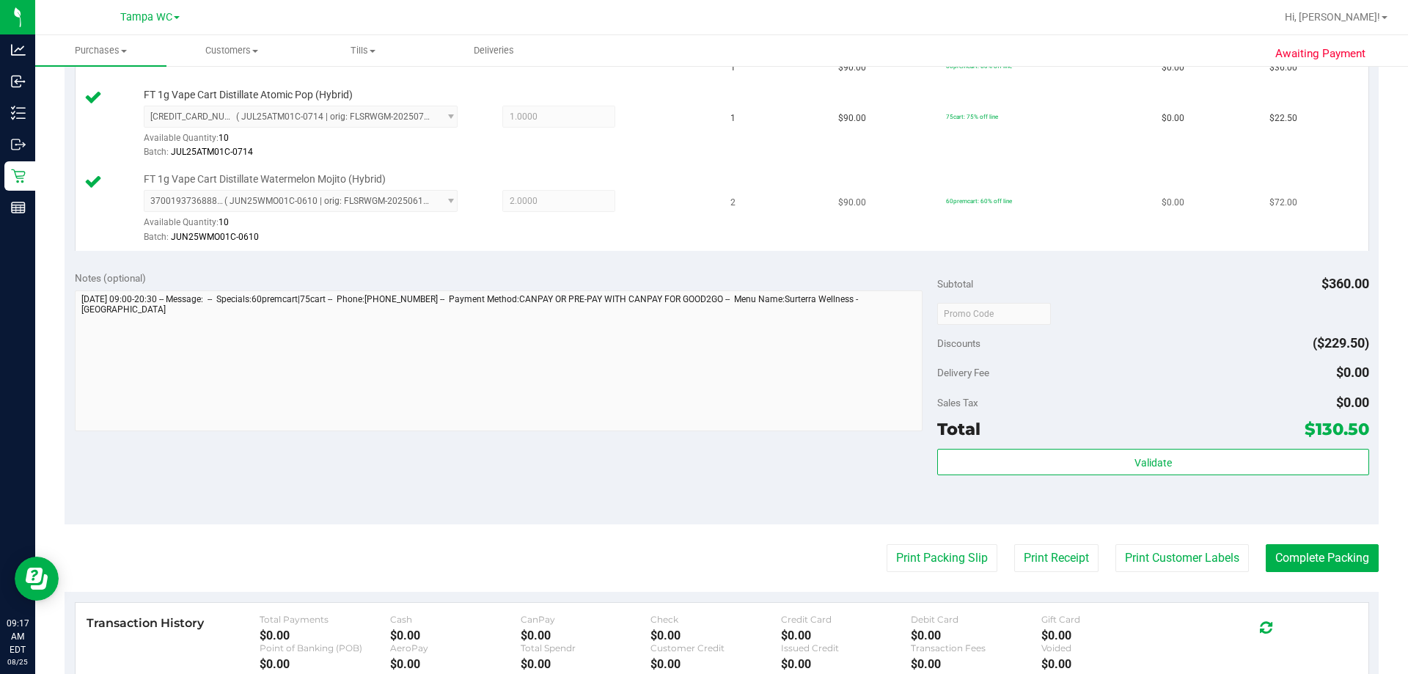
scroll to position [367, 0]
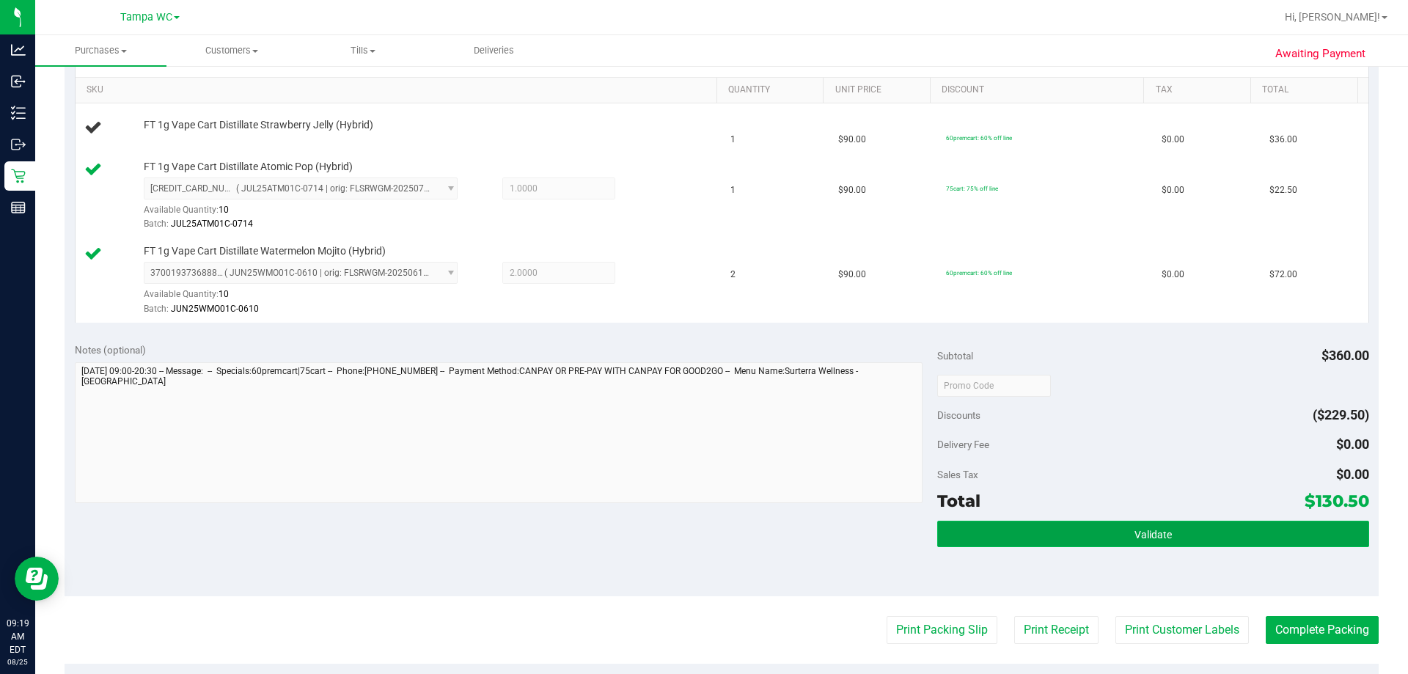
click at [702, 535] on span "Validate" at bounding box center [1153, 535] width 37 height 12
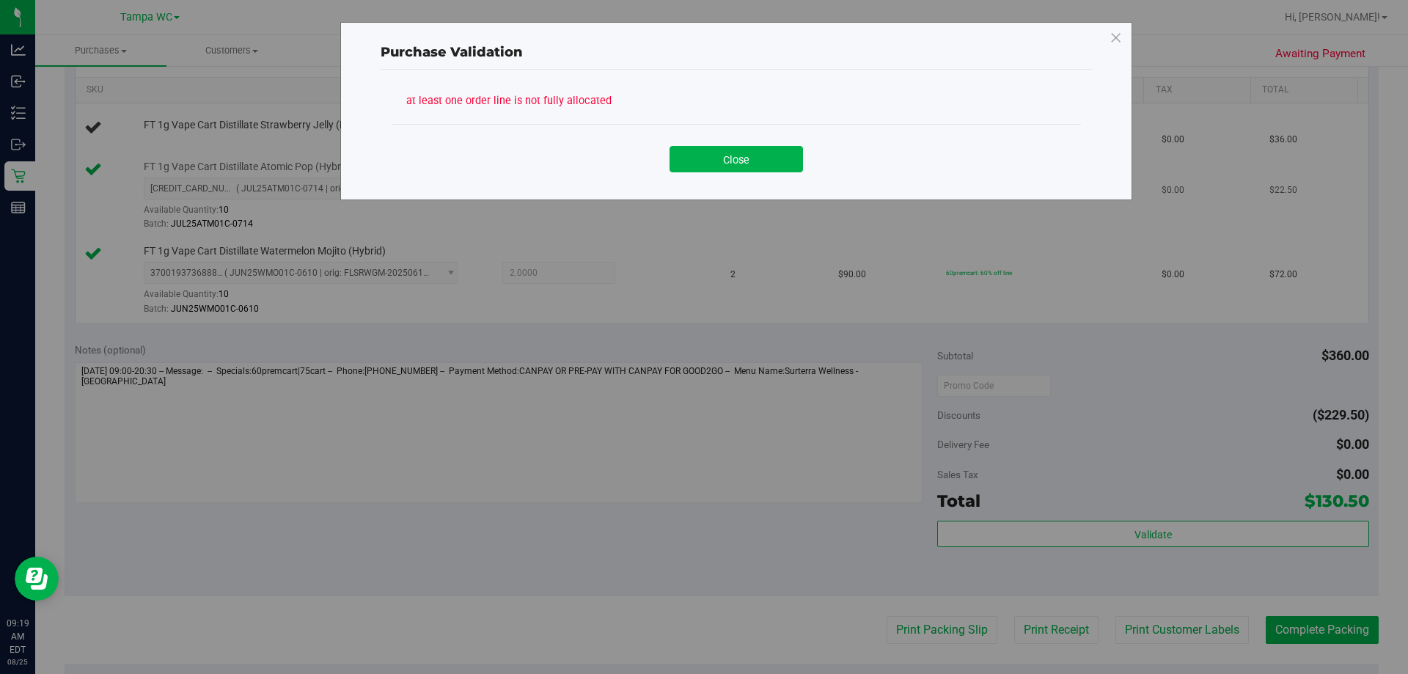
click at [702, 166] on button "Close" at bounding box center [737, 159] width 134 height 26
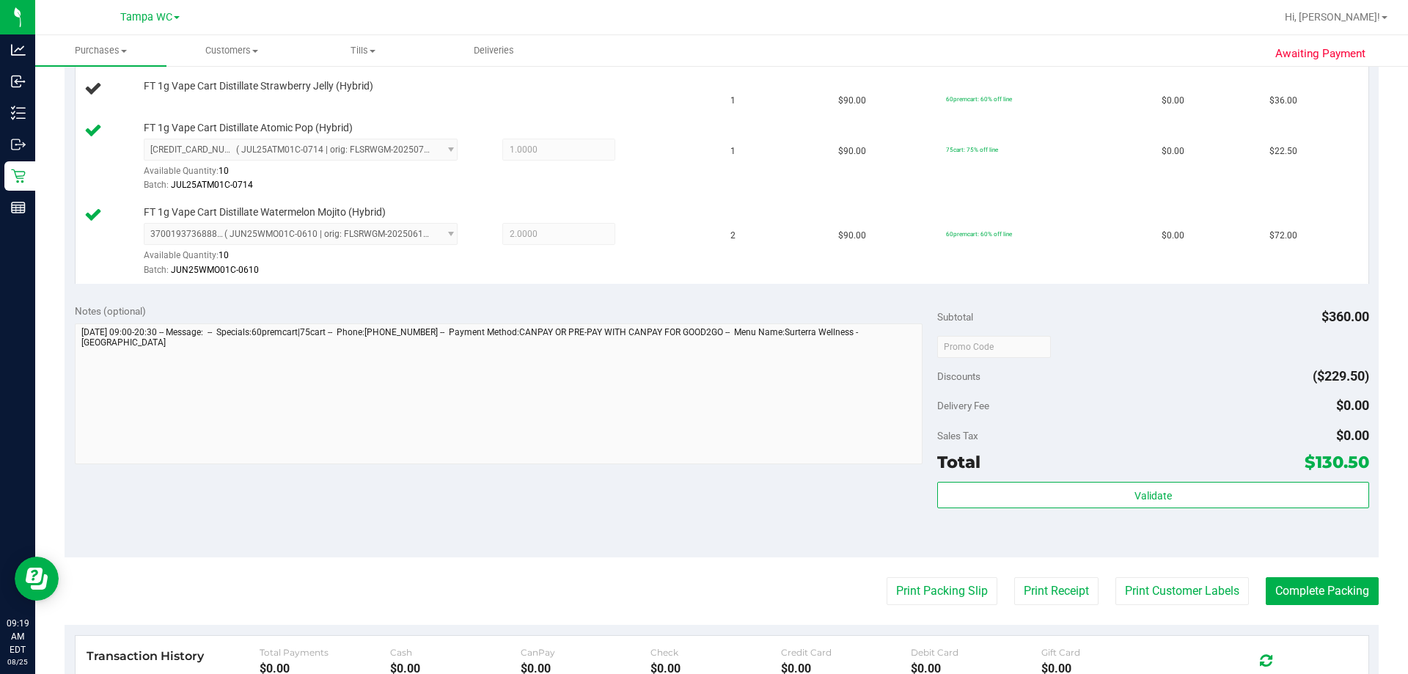
scroll to position [440, 0]
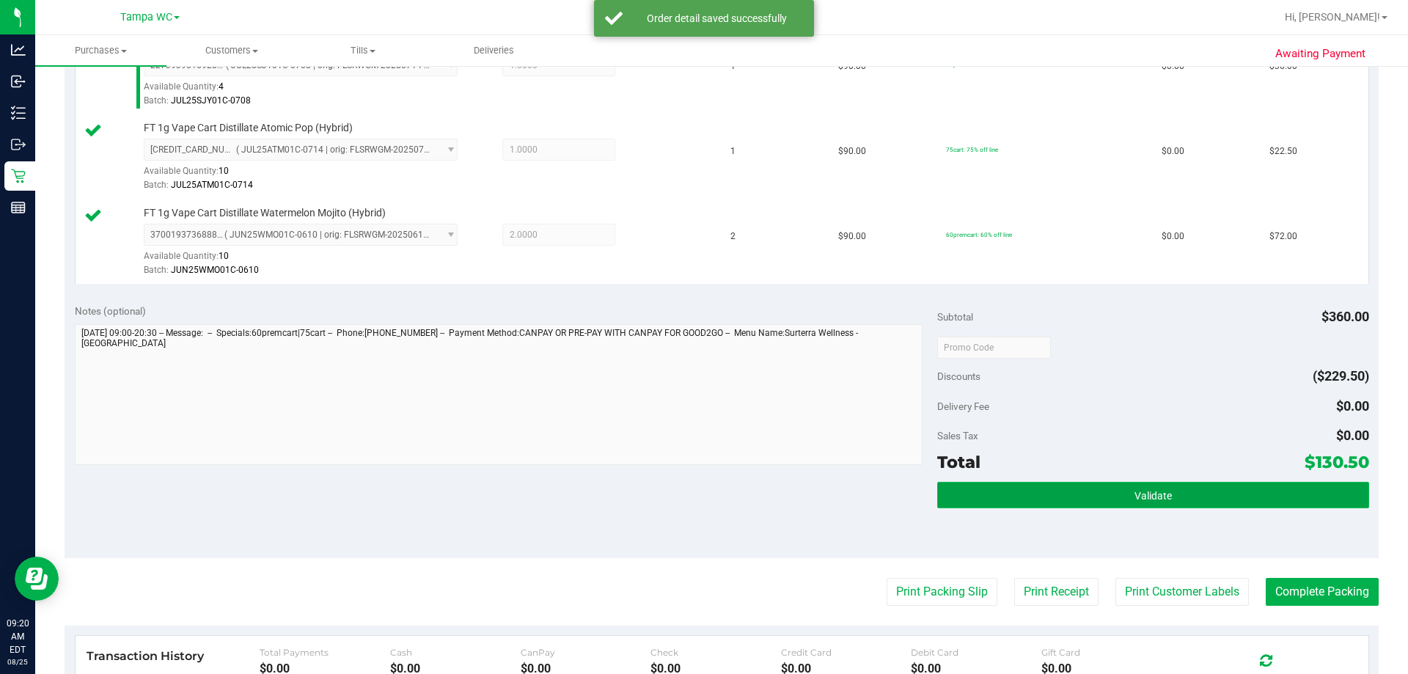
click at [702, 503] on button "Validate" at bounding box center [1153, 495] width 431 height 26
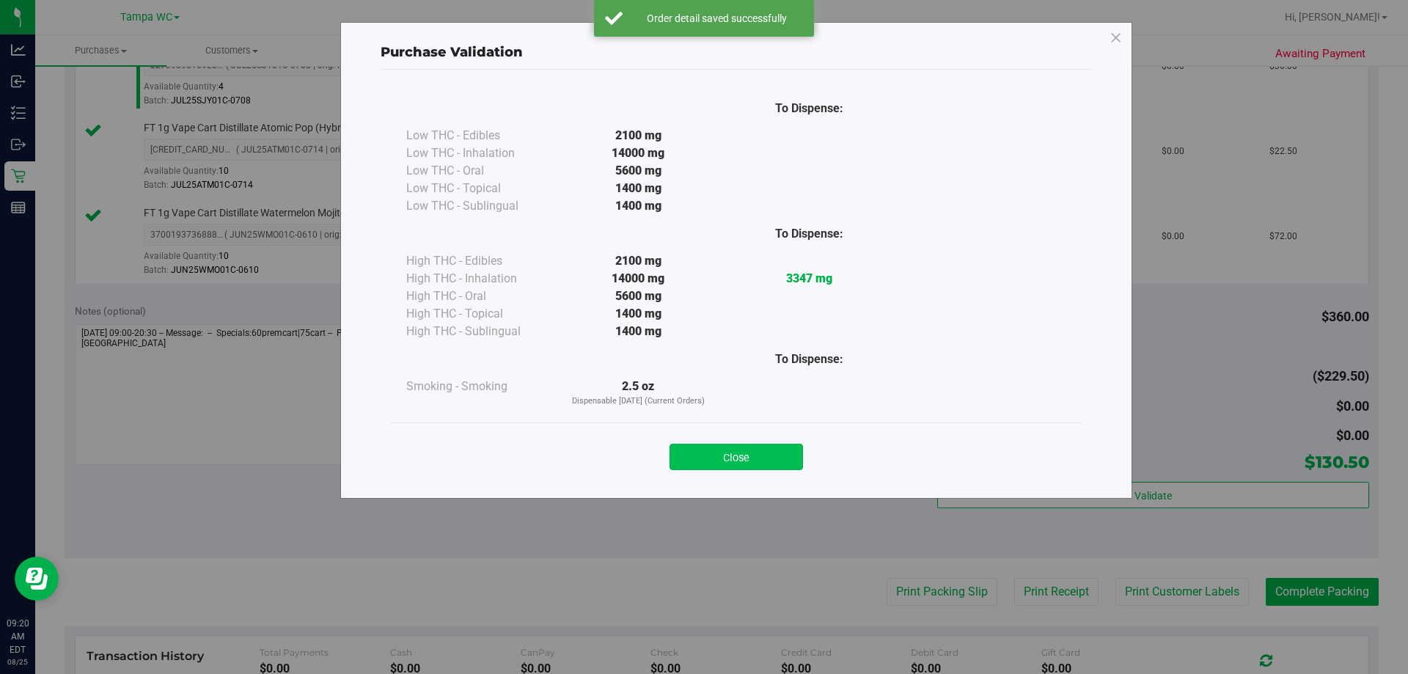
click at [702, 467] on button "Close" at bounding box center [737, 457] width 134 height 26
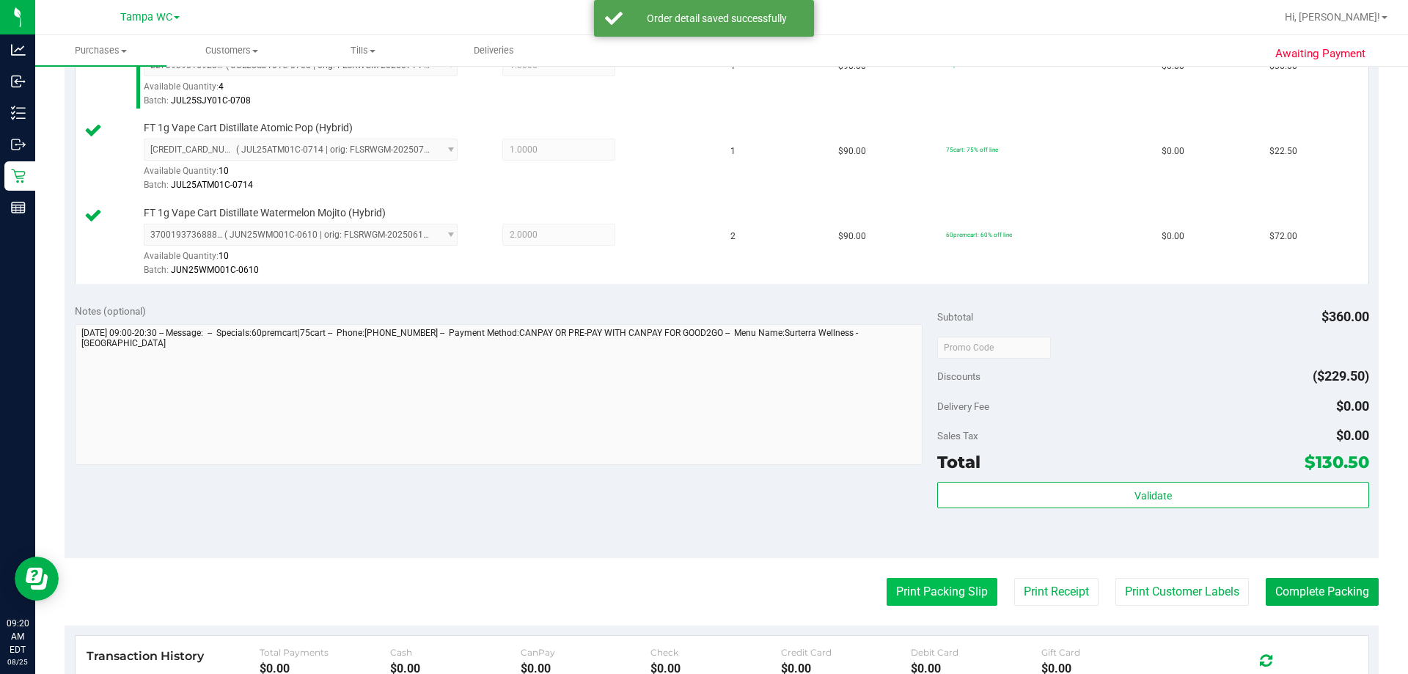
click at [702, 591] on button "Print Packing Slip" at bounding box center [942, 592] width 111 height 28
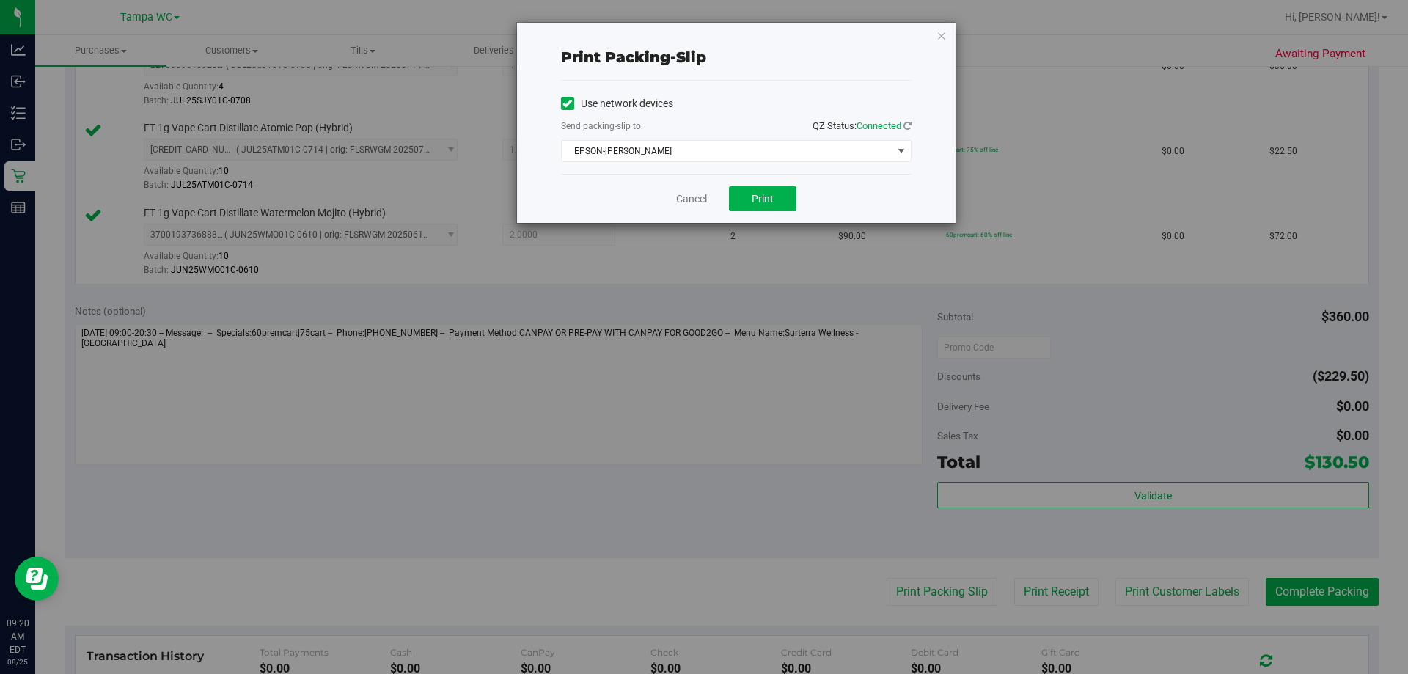
click at [702, 213] on div "Cancel Print" at bounding box center [736, 198] width 351 height 49
click at [702, 209] on button "Print" at bounding box center [762, 198] width 67 height 25
click at [680, 199] on link "Cancel" at bounding box center [691, 198] width 31 height 15
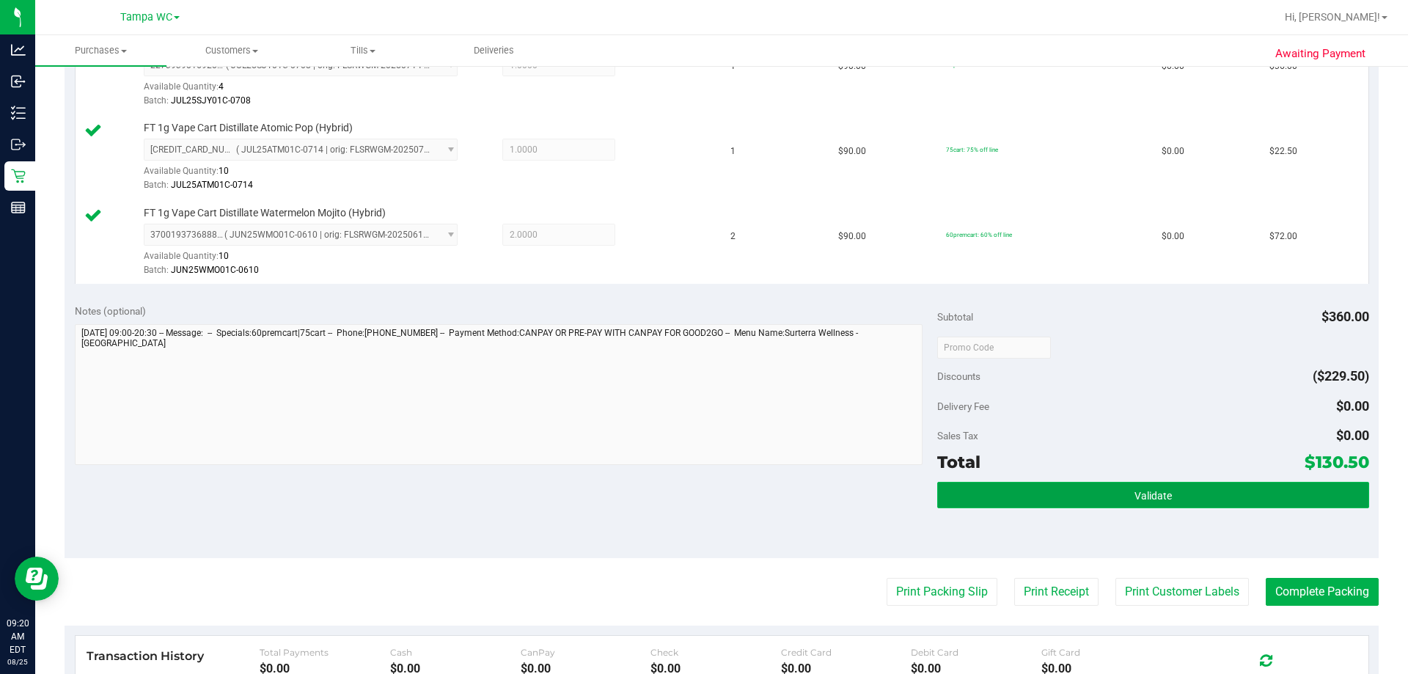
click at [702, 492] on button "Validate" at bounding box center [1153, 495] width 431 height 26
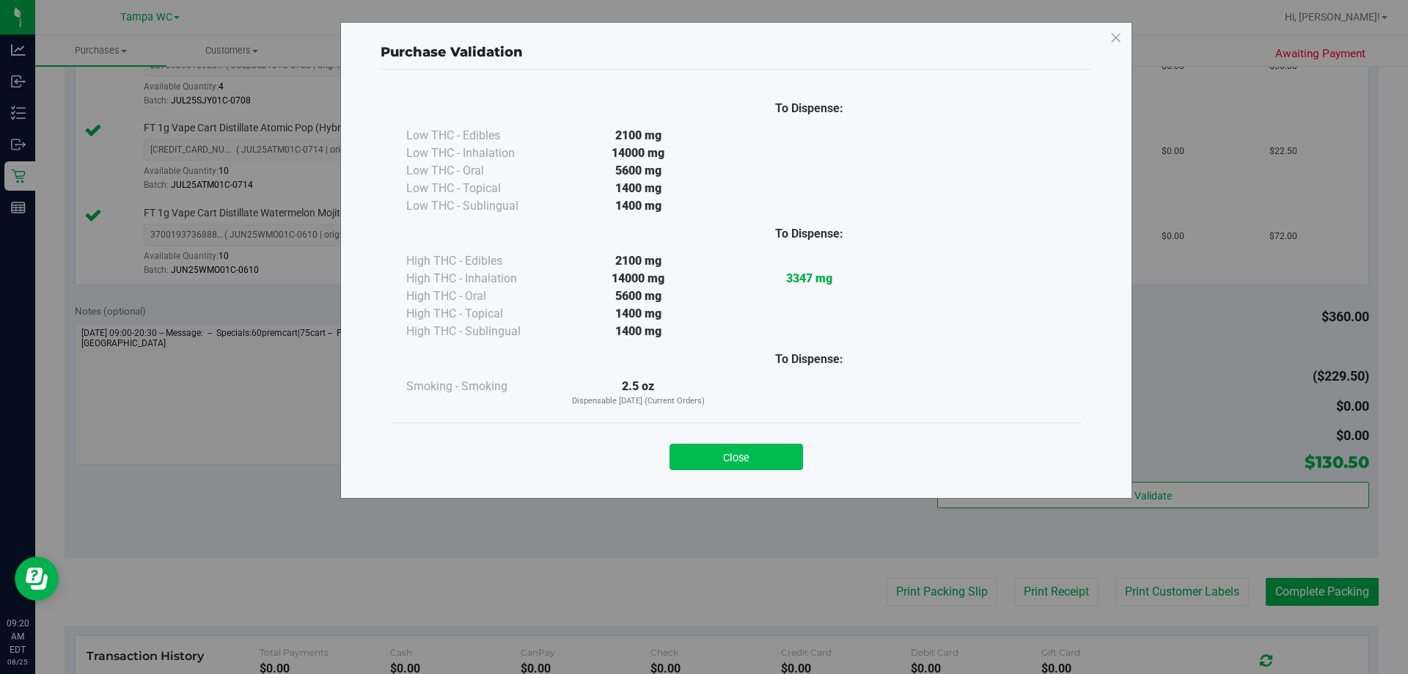
click at [702, 444] on button "Close" at bounding box center [737, 457] width 134 height 26
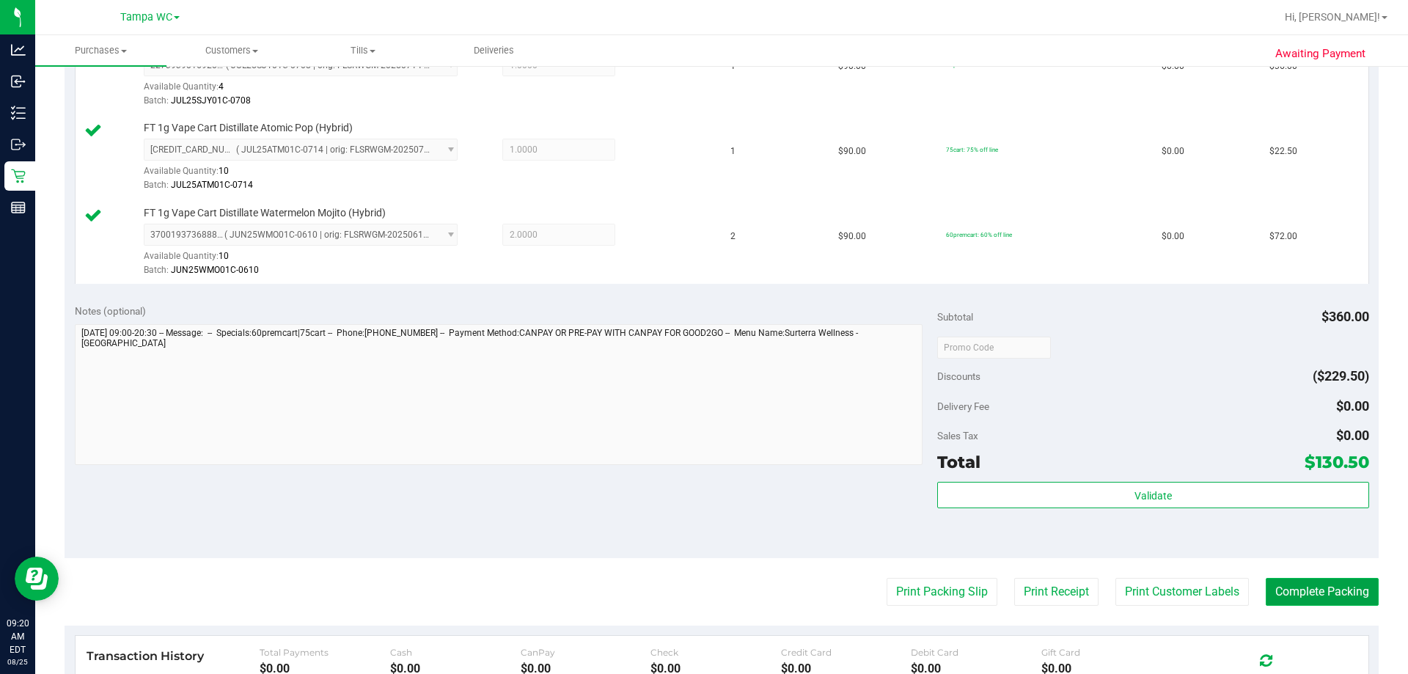
click at [702, 598] on button "Complete Packing" at bounding box center [1322, 592] width 113 height 28
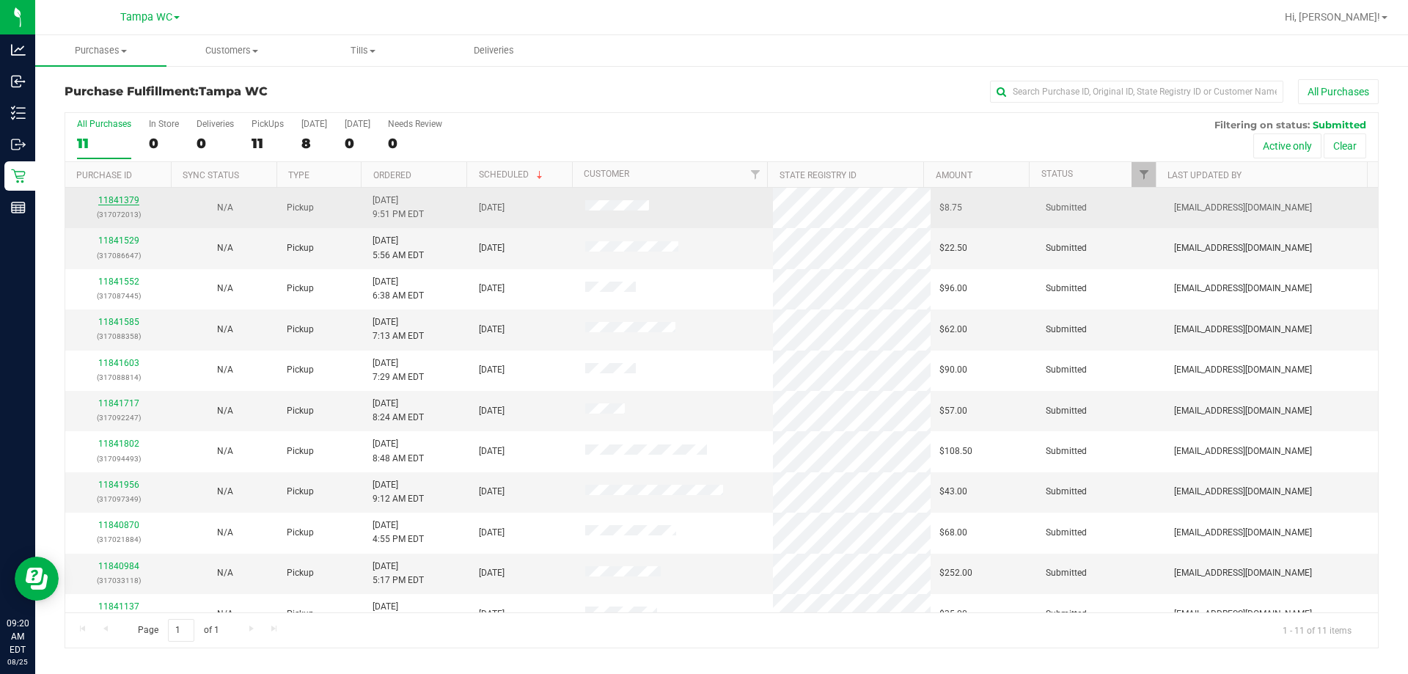
click at [116, 201] on link "11841379" at bounding box center [118, 200] width 41 height 10
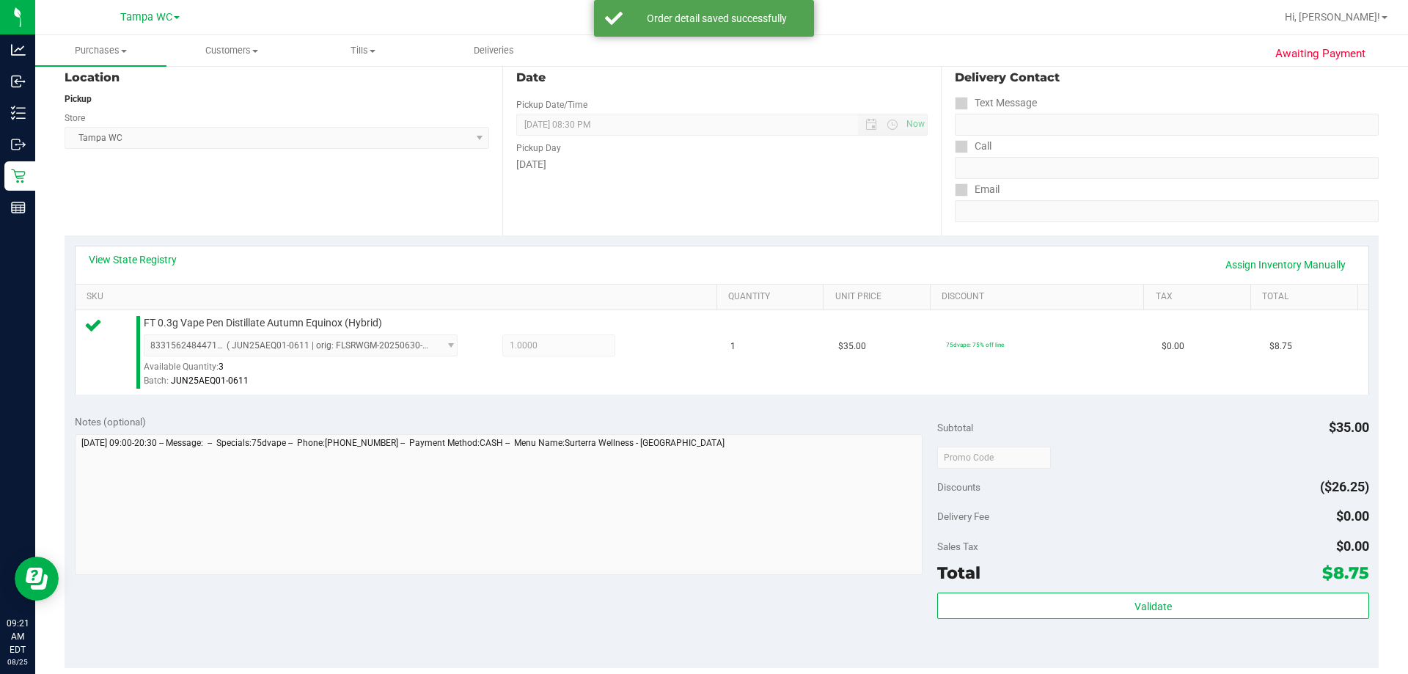
scroll to position [220, 0]
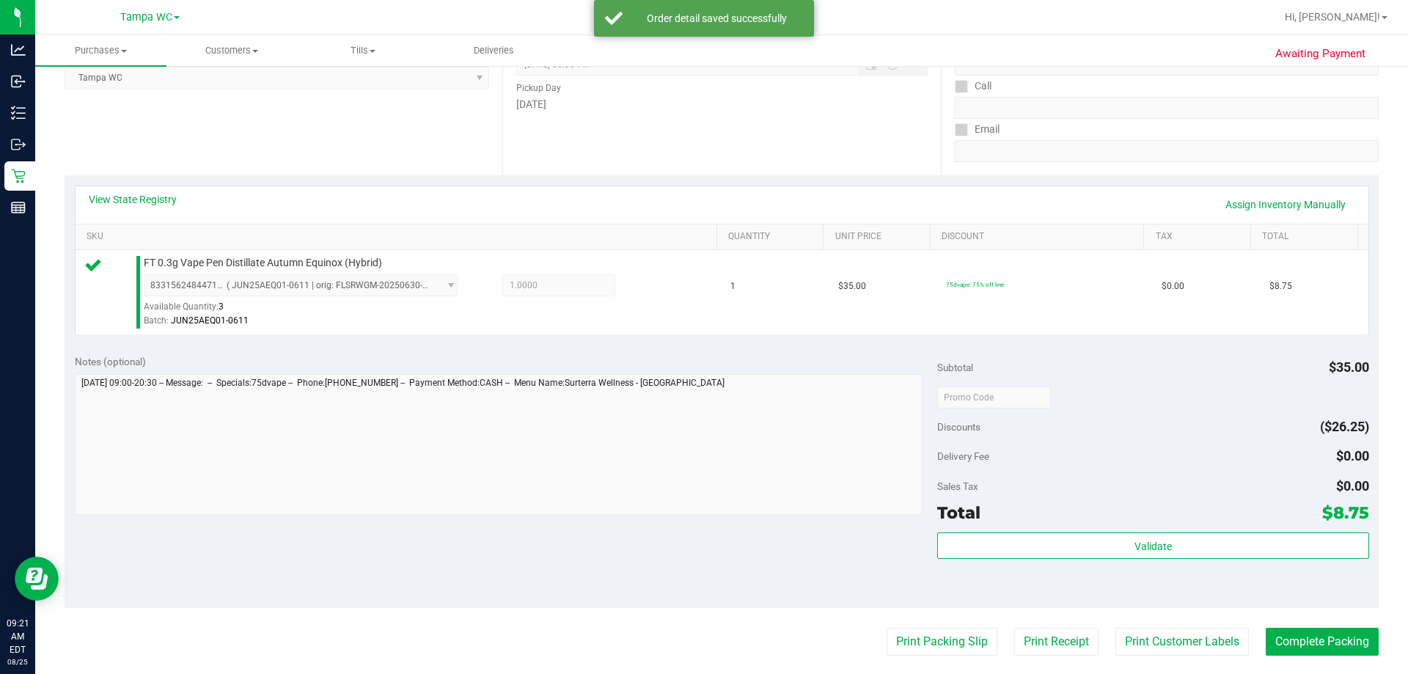
click at [702, 526] on div "Subtotal $35.00 Discounts ($26.25) Delivery Fee $0.00 Sales Tax $0.00 Total $8.…" at bounding box center [1153, 476] width 431 height 244
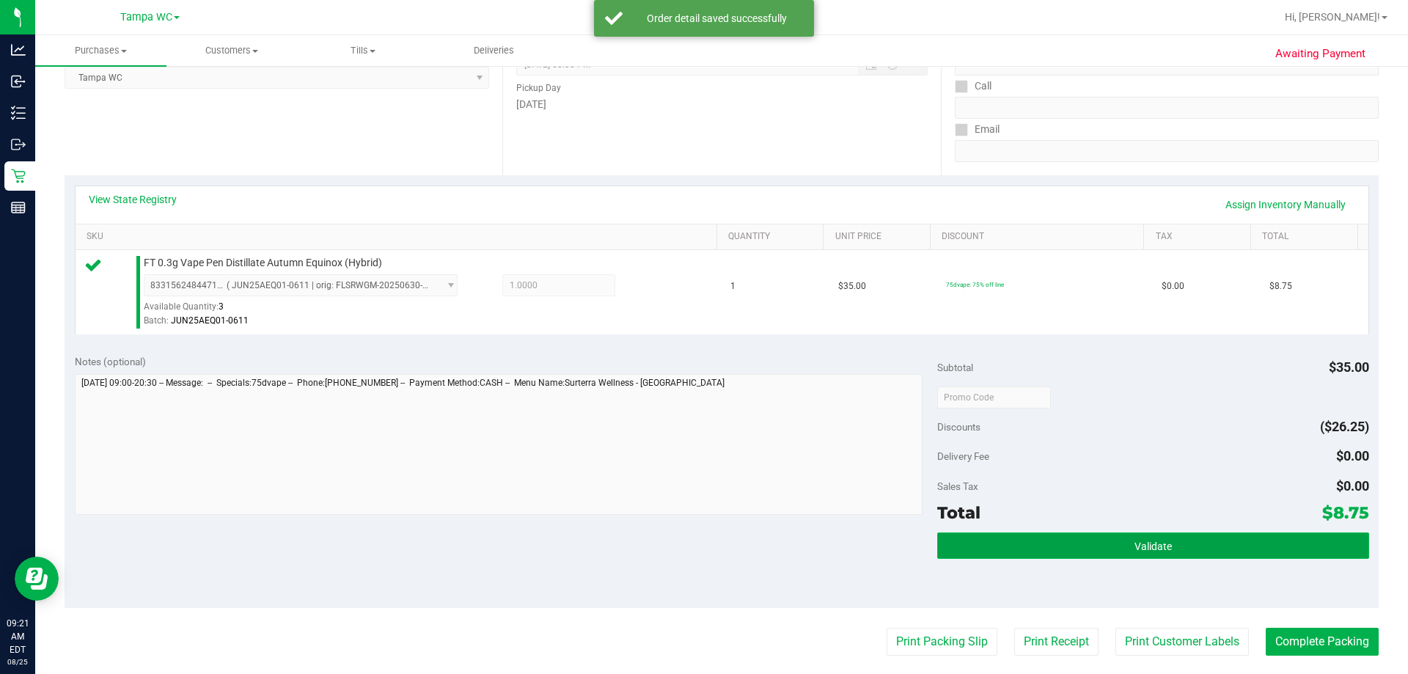
click at [702, 533] on button "Validate" at bounding box center [1153, 546] width 431 height 26
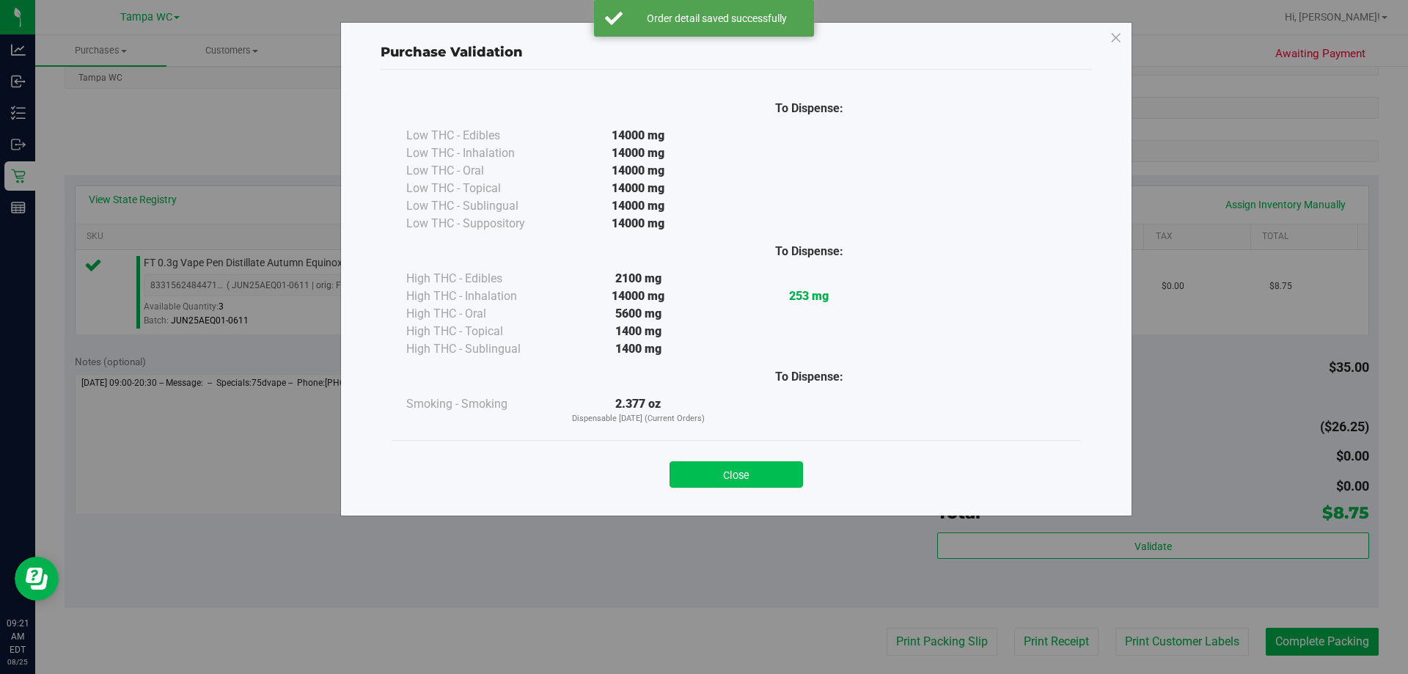
click at [702, 473] on button "Close" at bounding box center [737, 474] width 134 height 26
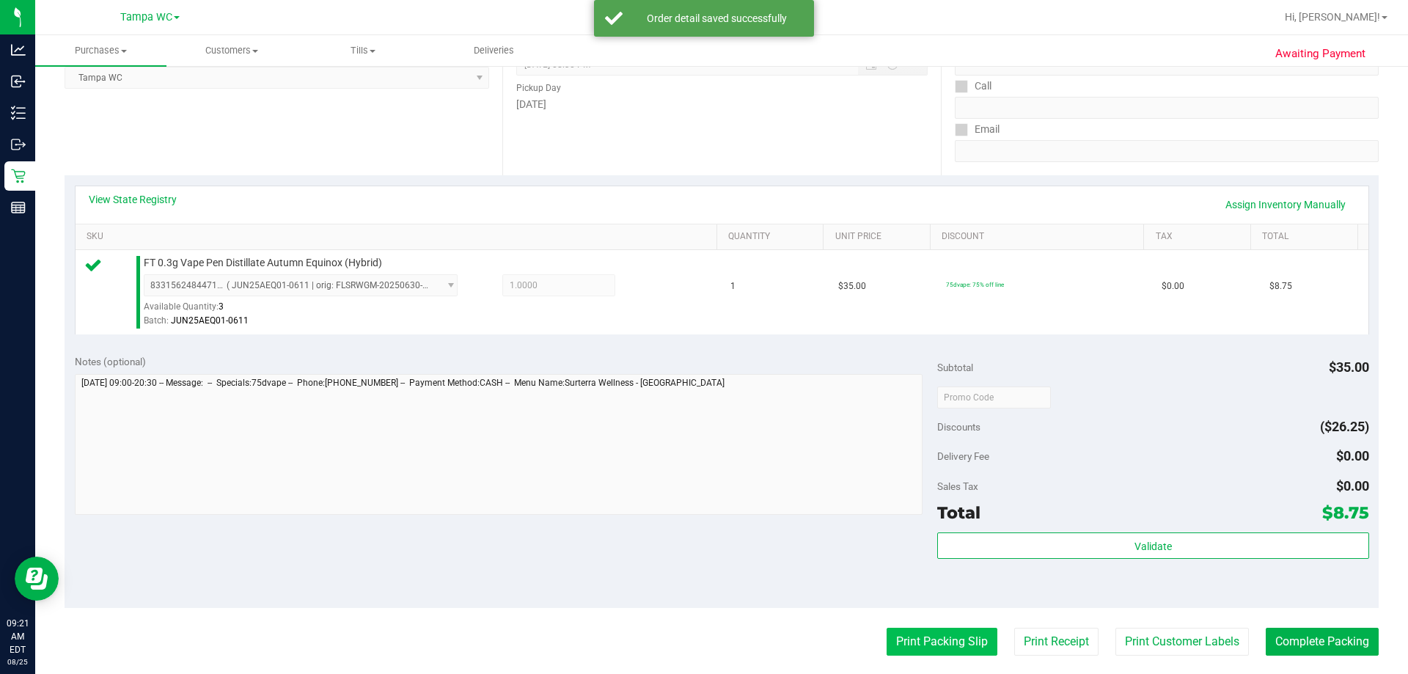
click at [702, 632] on button "Print Packing Slip" at bounding box center [942, 642] width 111 height 28
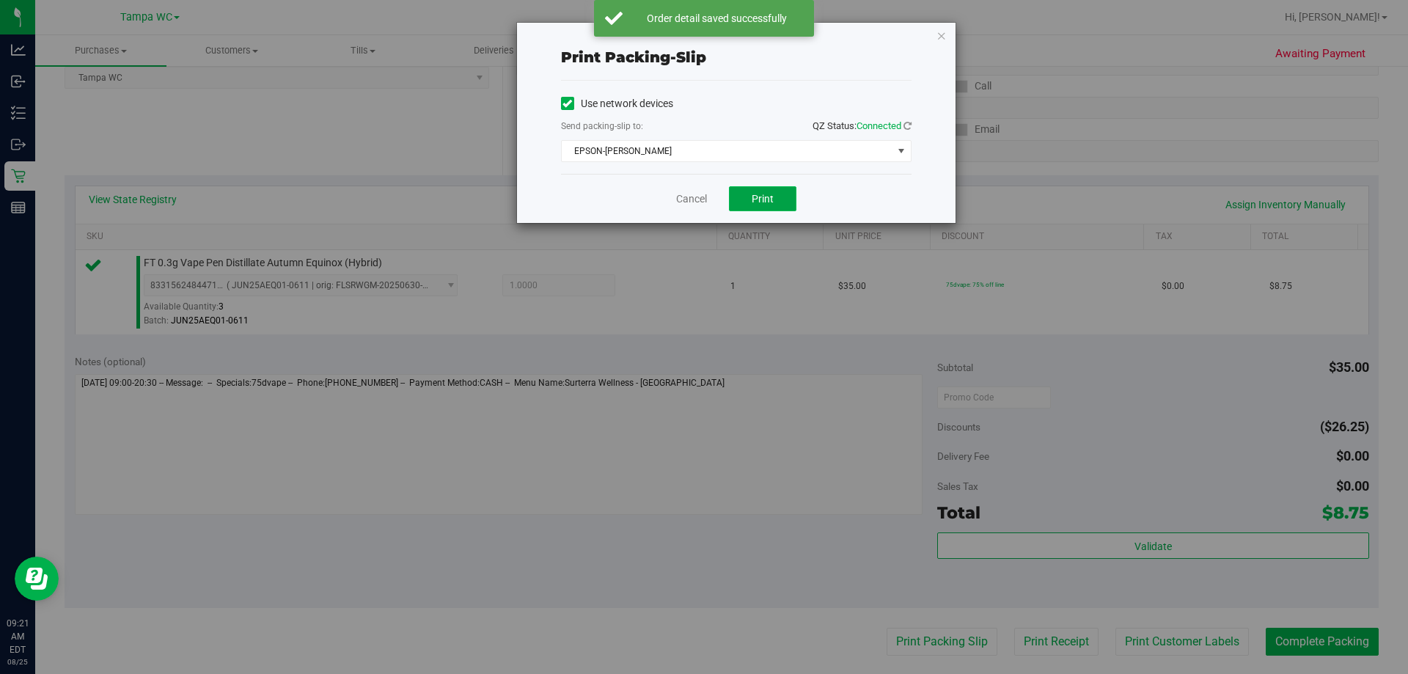
click at [702, 194] on span "Print" at bounding box center [763, 199] width 22 height 12
click at [685, 192] on link "Cancel" at bounding box center [691, 198] width 31 height 15
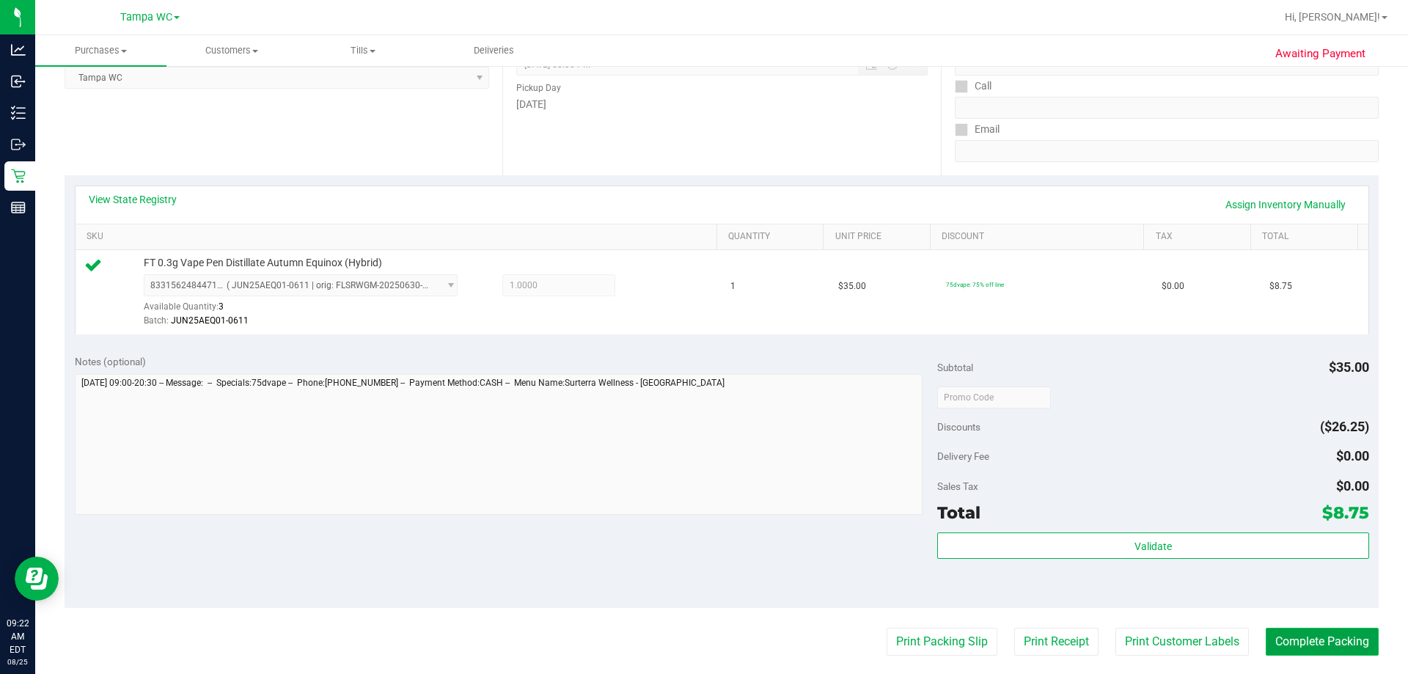
click at [702, 634] on button "Complete Packing" at bounding box center [1322, 642] width 113 height 28
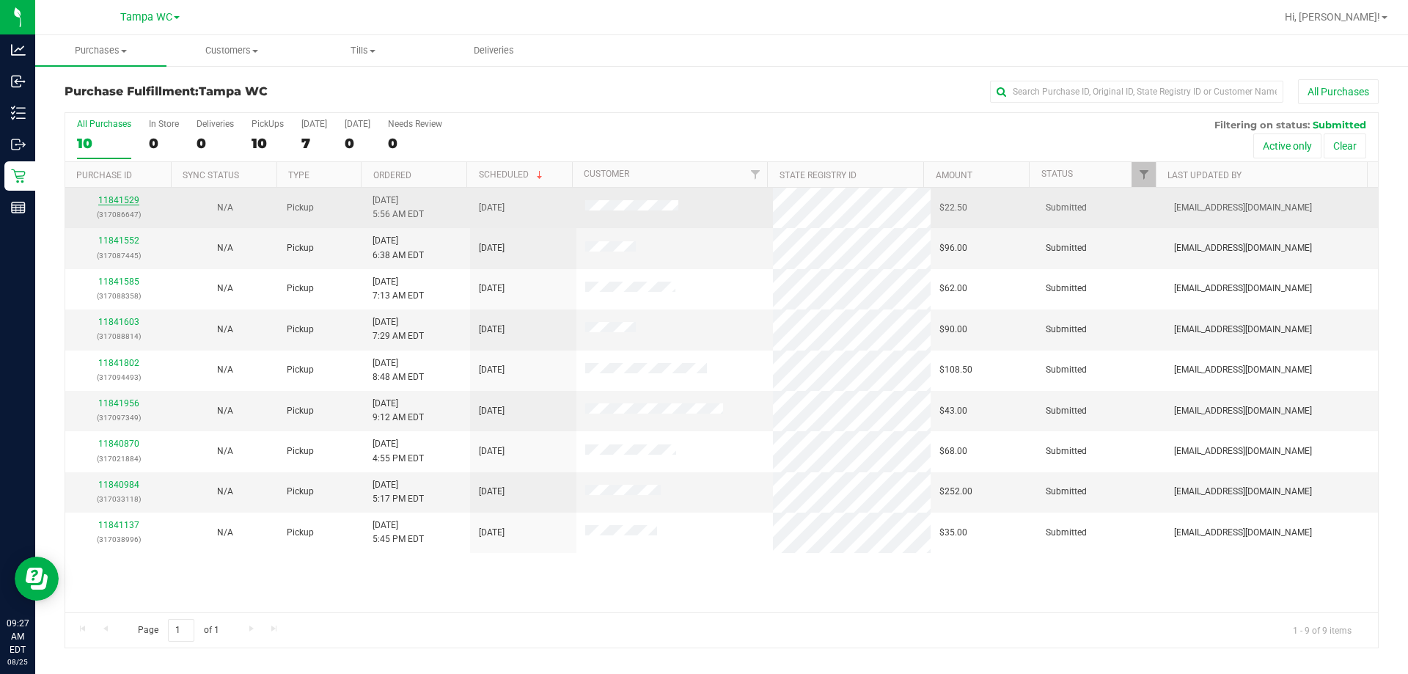
click at [132, 199] on link "11841529" at bounding box center [118, 200] width 41 height 10
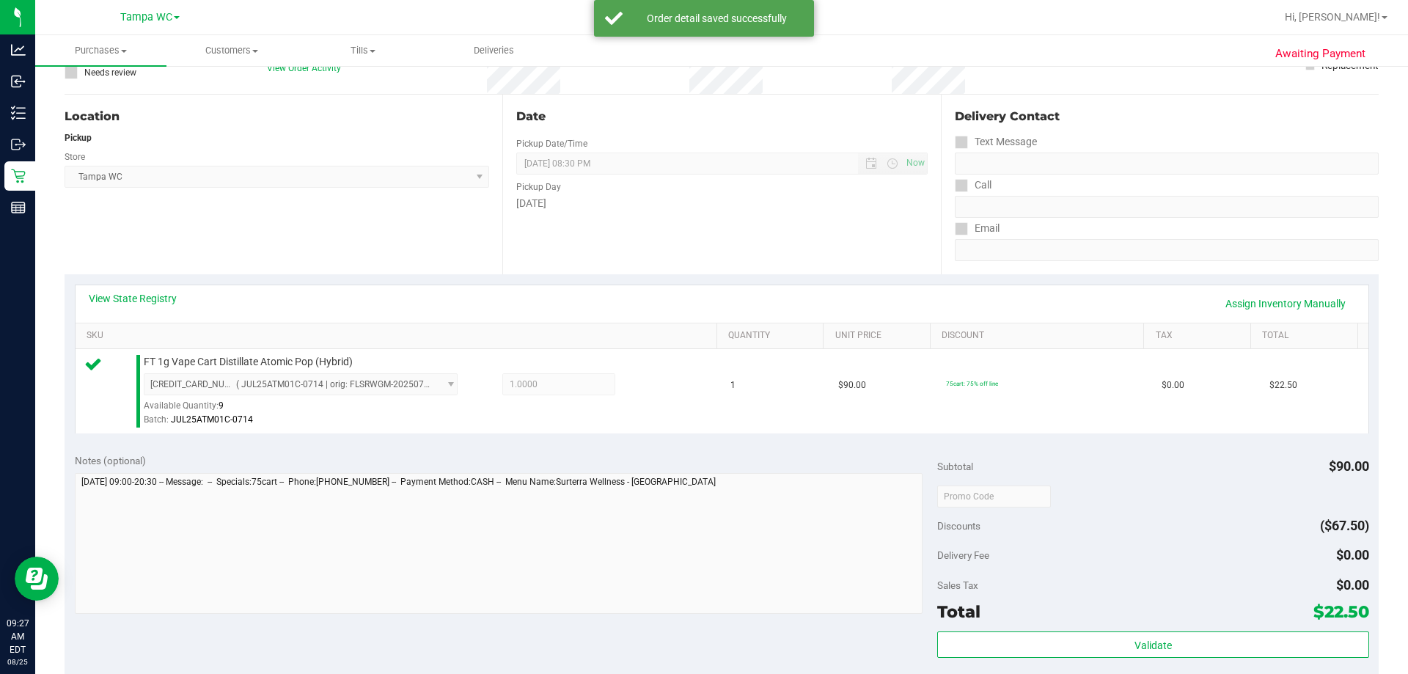
scroll to position [293, 0]
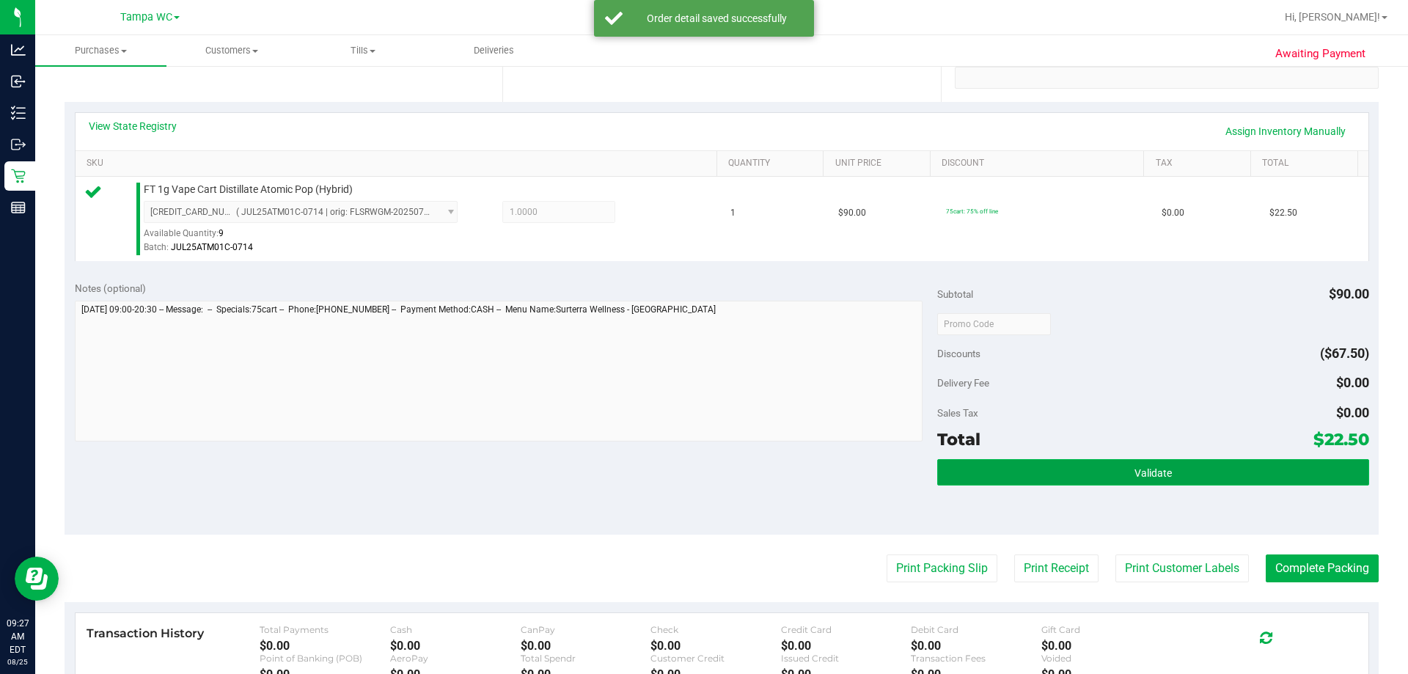
click at [702, 467] on span "Validate" at bounding box center [1153, 473] width 37 height 12
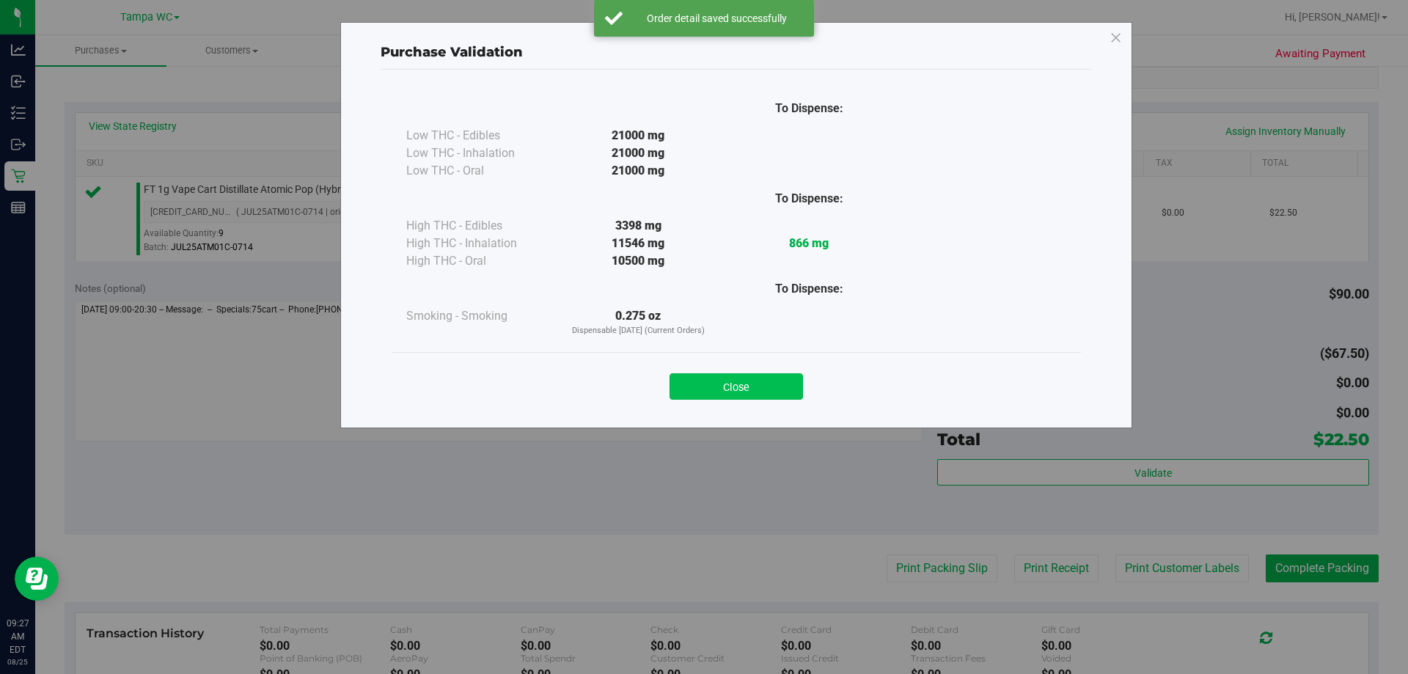
click at [702, 397] on button "Close" at bounding box center [737, 386] width 134 height 26
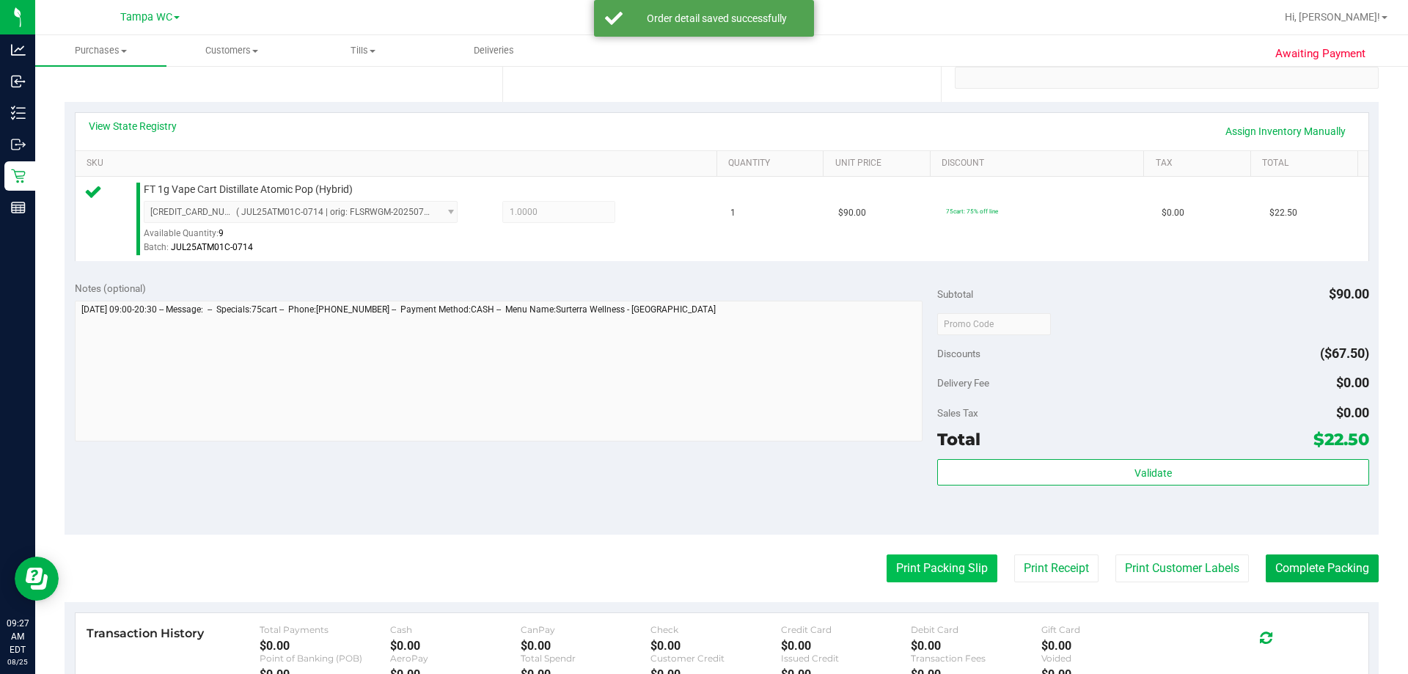
click at [702, 579] on button "Print Packing Slip" at bounding box center [942, 569] width 111 height 28
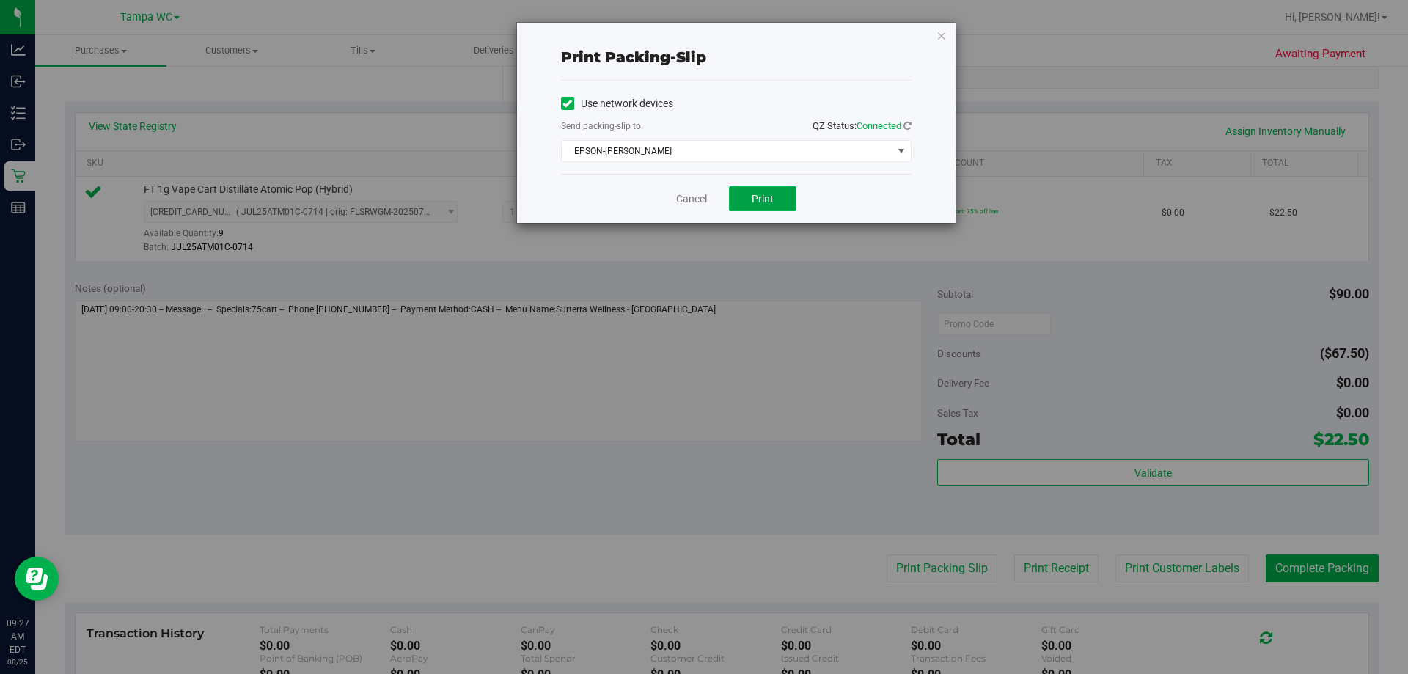
click at [702, 194] on span "Print" at bounding box center [763, 199] width 22 height 12
click at [696, 205] on link "Cancel" at bounding box center [691, 198] width 31 height 15
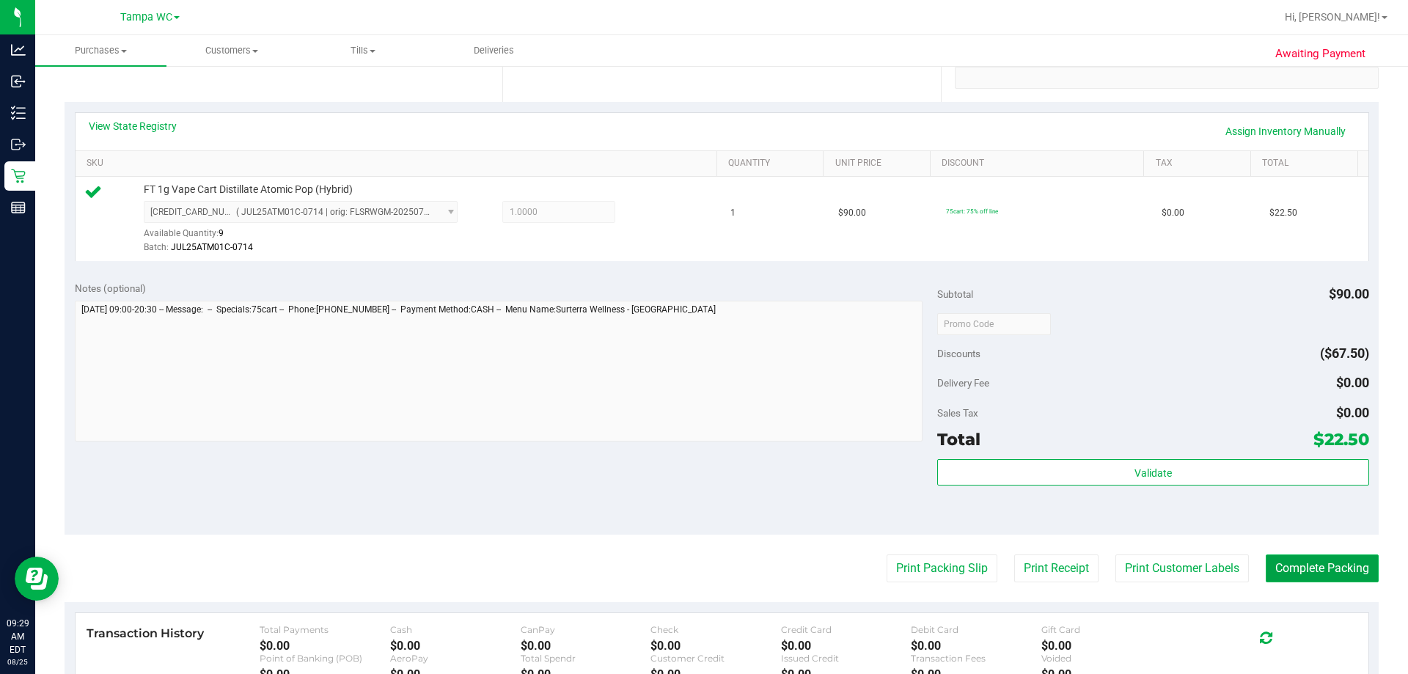
click at [702, 561] on button "Complete Packing" at bounding box center [1322, 569] width 113 height 28
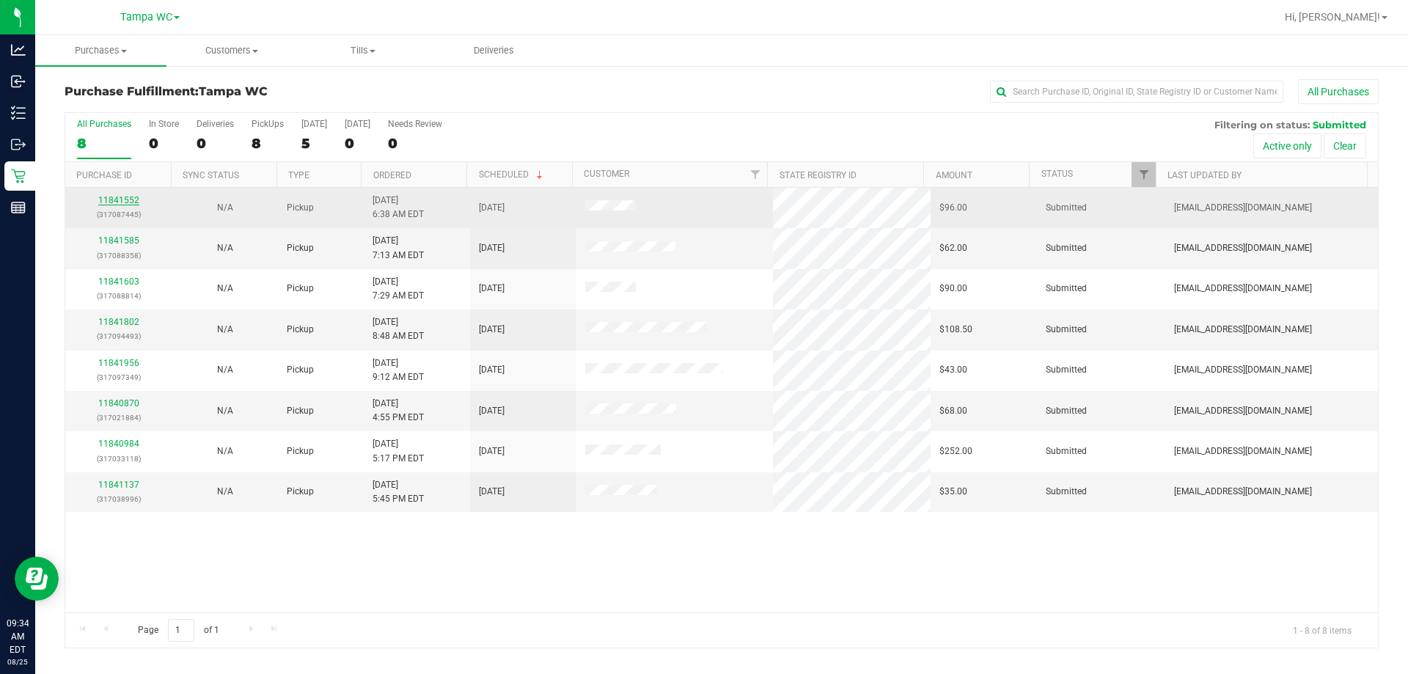
click at [123, 198] on link "11841552" at bounding box center [118, 200] width 41 height 10
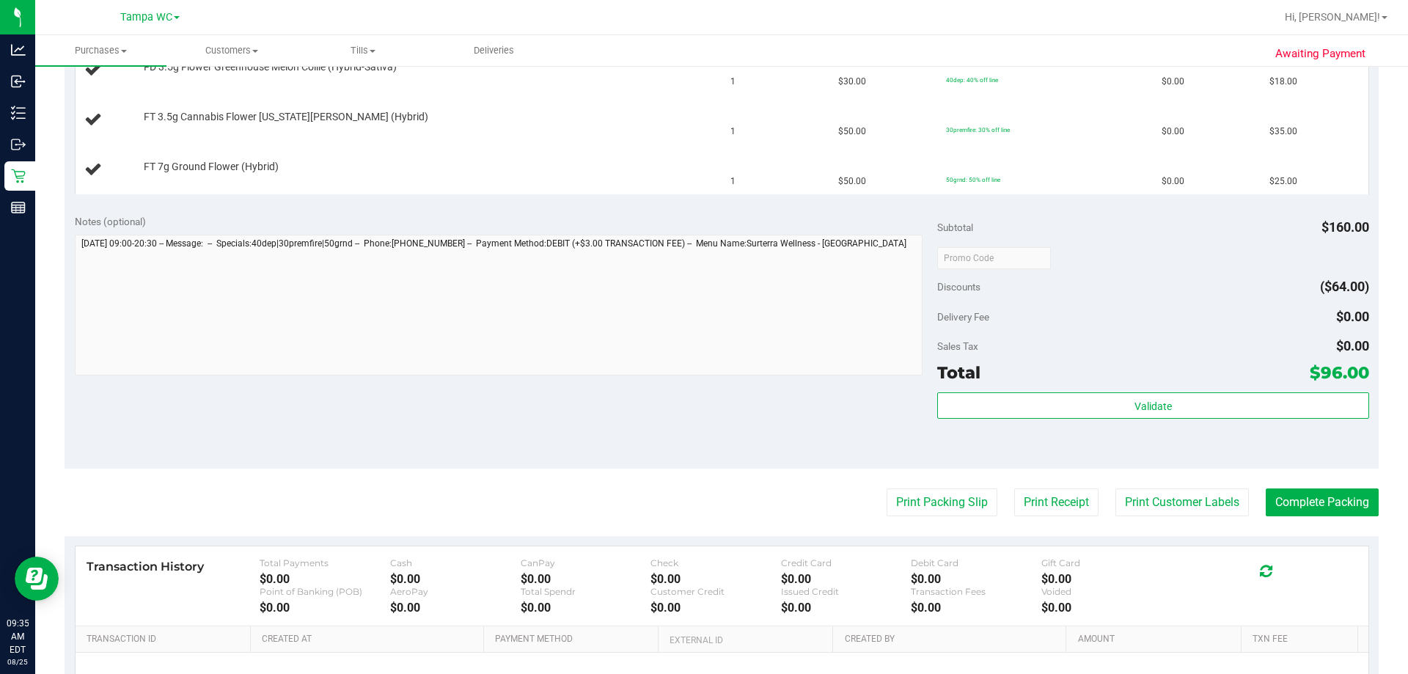
scroll to position [506, 0]
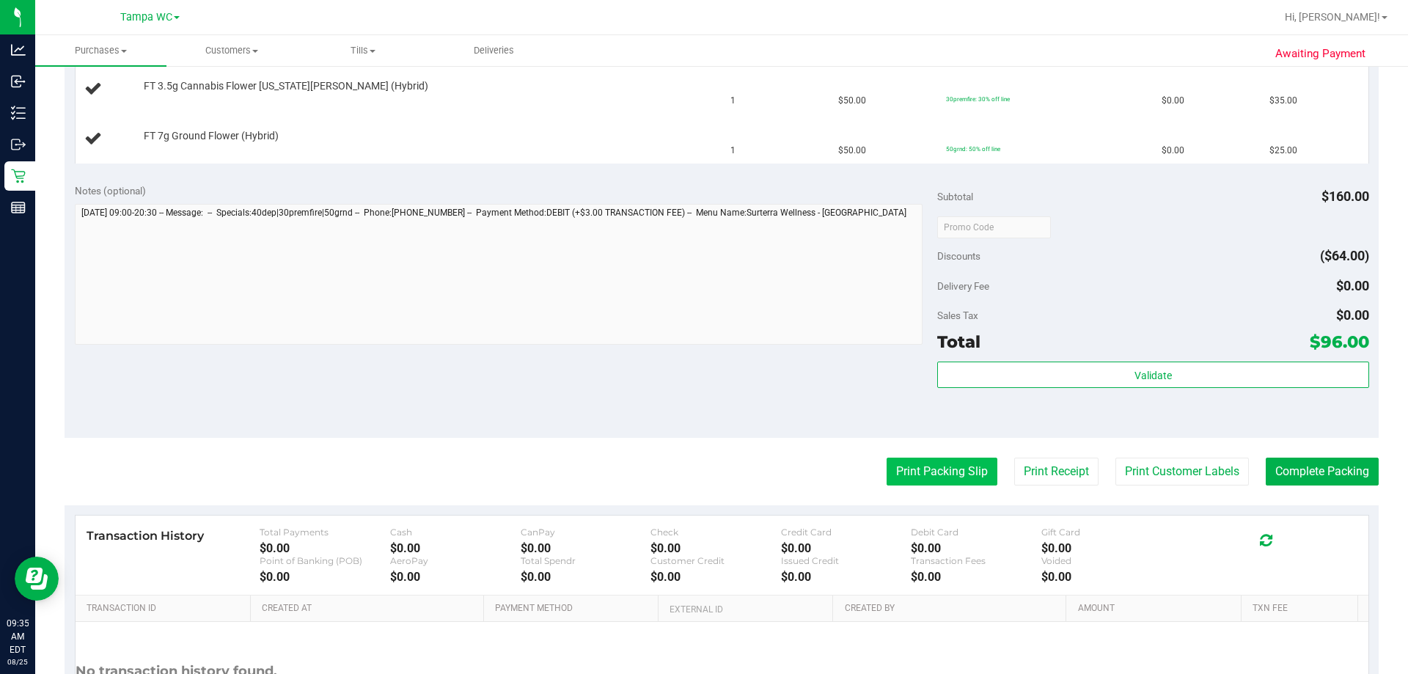
click at [702, 458] on button "Print Packing Slip" at bounding box center [942, 472] width 111 height 28
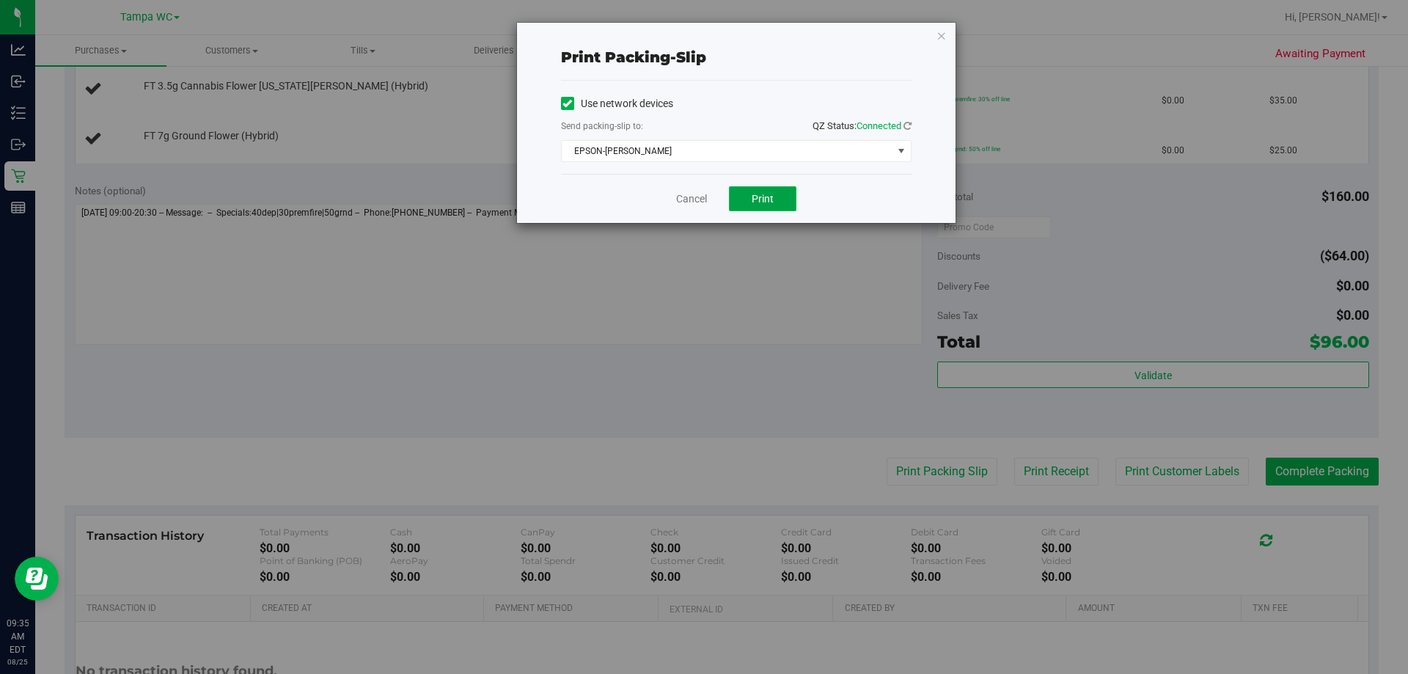
click at [702, 193] on button "Print" at bounding box center [762, 198] width 67 height 25
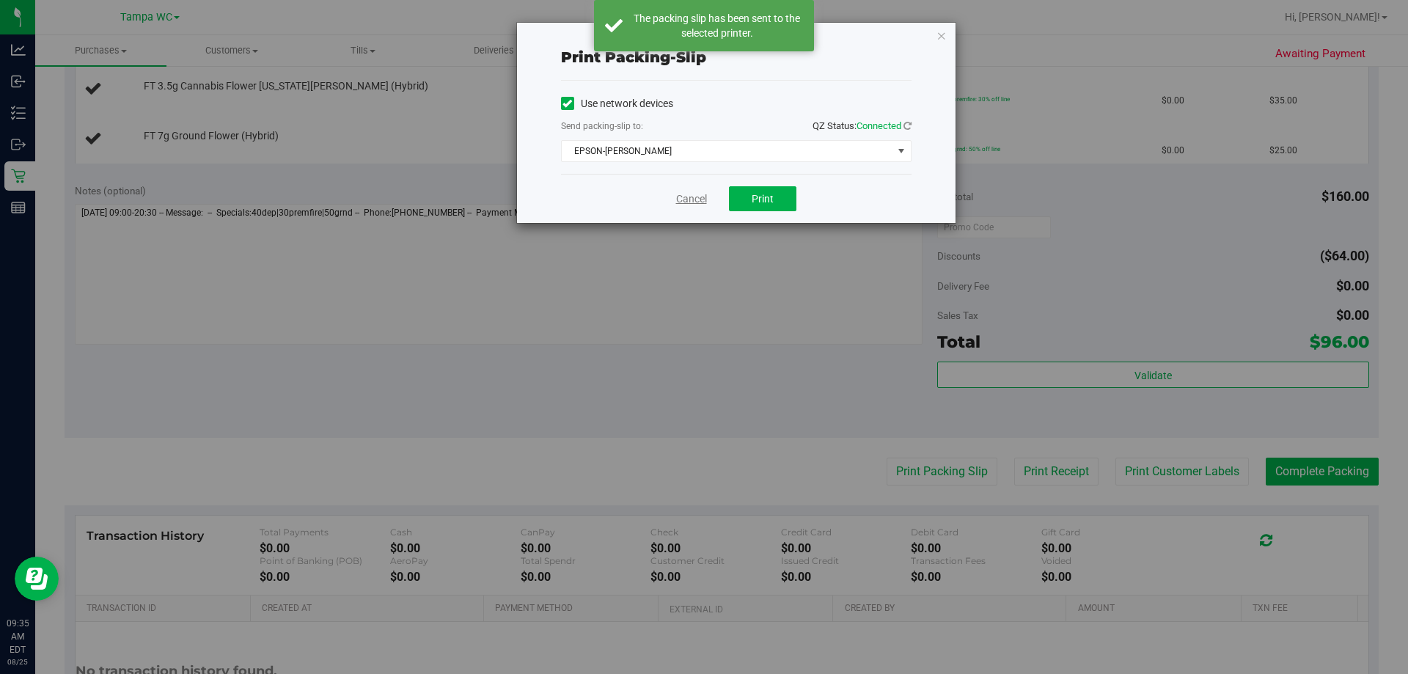
click at [691, 200] on link "Cancel" at bounding box center [691, 198] width 31 height 15
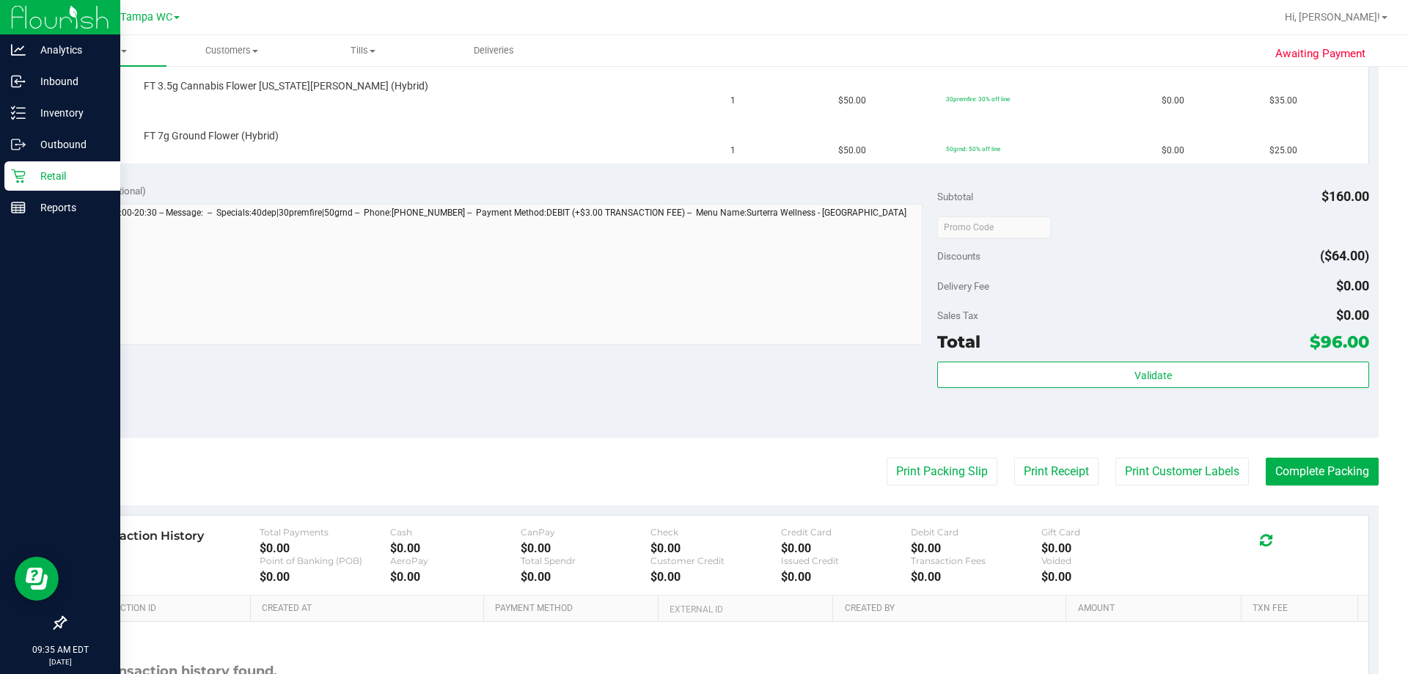
click at [37, 173] on p "Retail" at bounding box center [70, 176] width 88 height 18
